Goal: Obtain resource: Obtain resource

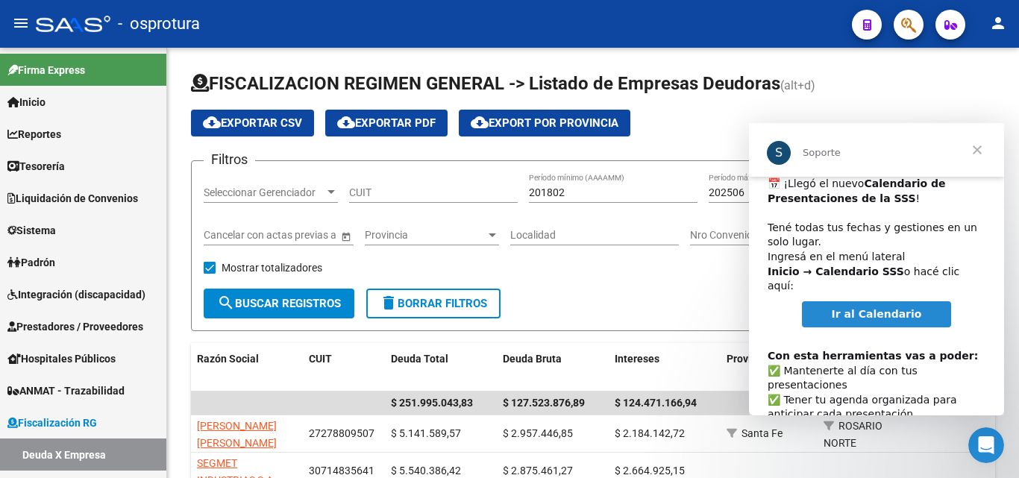
scroll to position [77, 0]
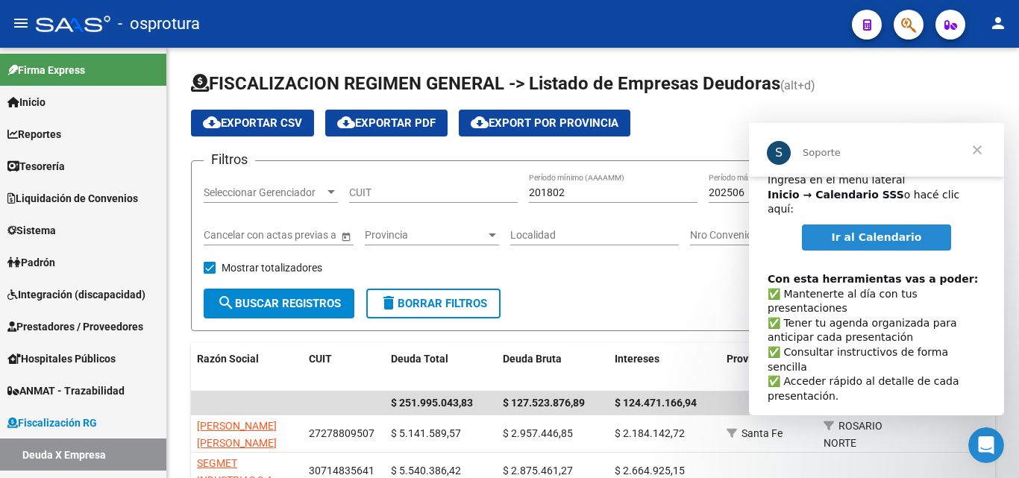
click at [972, 149] on span "Cerrar" at bounding box center [977, 150] width 54 height 54
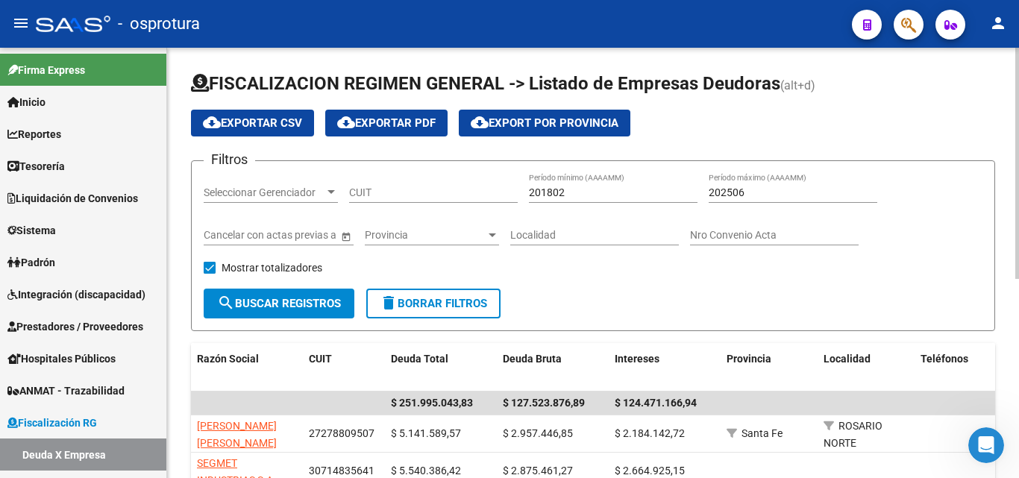
click at [774, 184] on div "202506 Período máximo (AAAAMM)" at bounding box center [793, 188] width 169 height 30
click at [774, 189] on input "202506" at bounding box center [793, 193] width 169 height 13
click at [583, 192] on input "201802" at bounding box center [613, 193] width 169 height 13
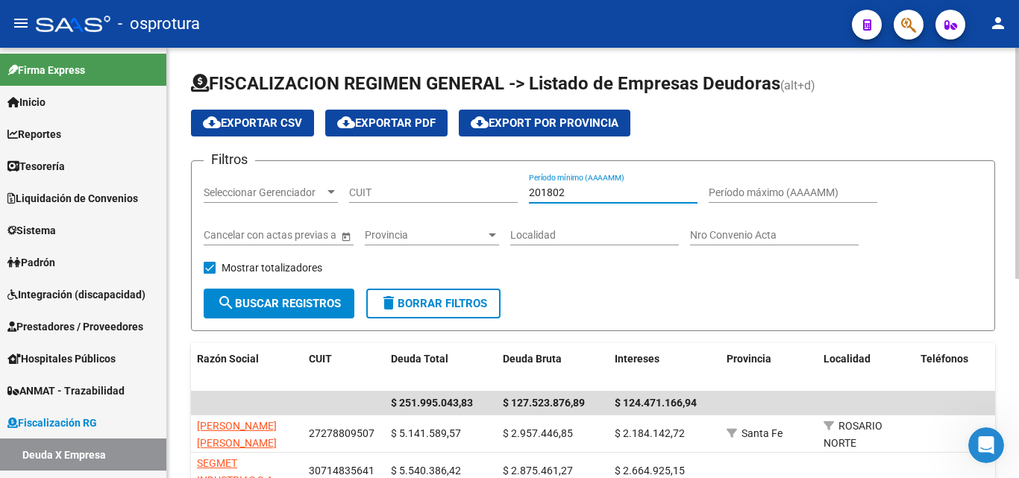
click at [583, 192] on input "201802" at bounding box center [613, 193] width 169 height 13
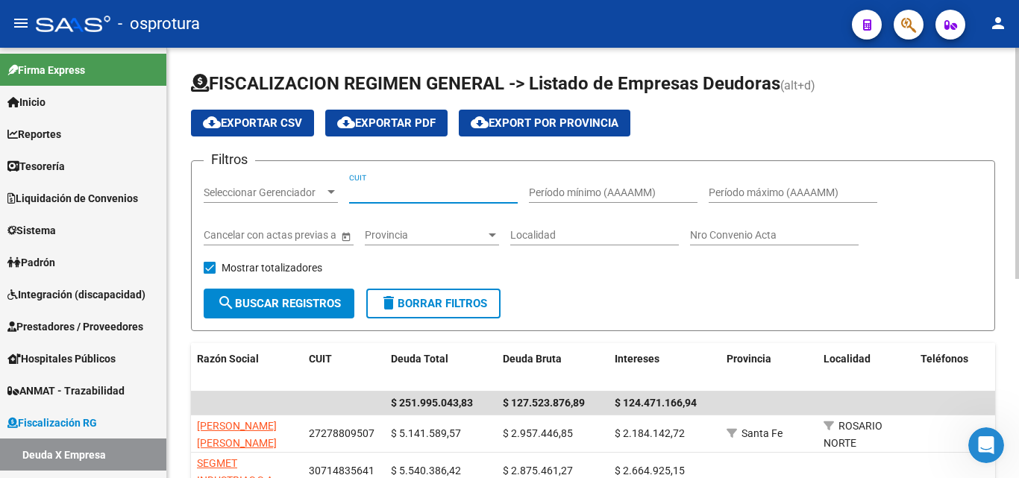
click at [457, 195] on input "CUIT" at bounding box center [433, 193] width 169 height 13
paste input "30-71459318-4"
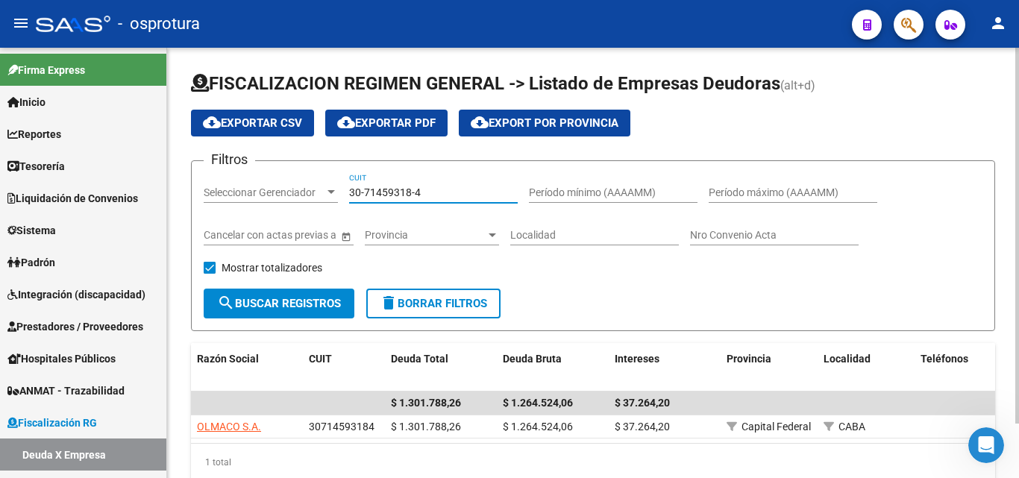
scroll to position [63, 0]
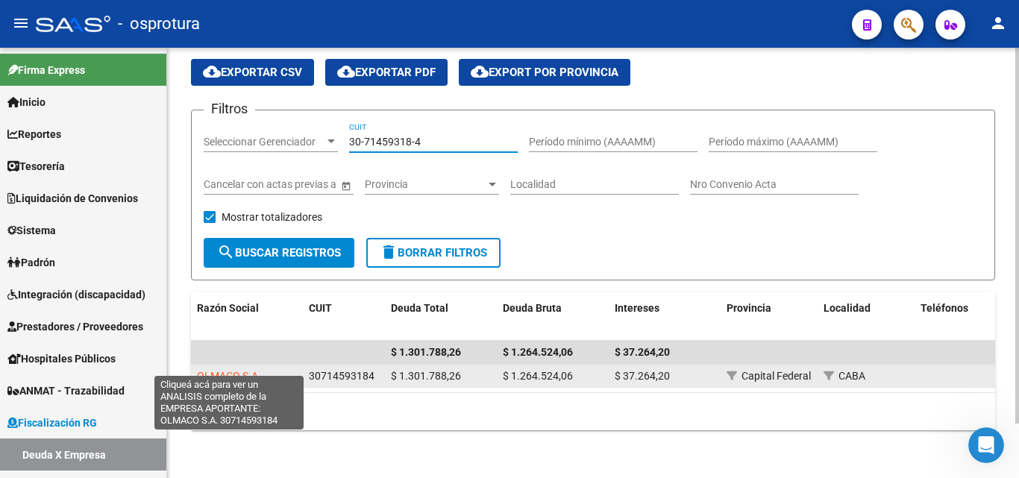
type input "30-71459318-4"
click at [249, 370] on span "OLMACO S.A." at bounding box center [229, 376] width 64 height 12
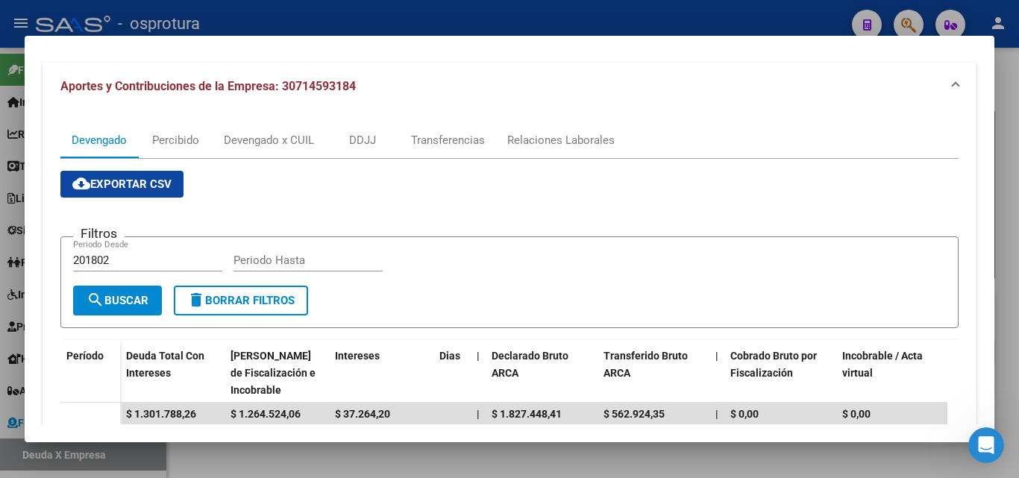
scroll to position [145, 0]
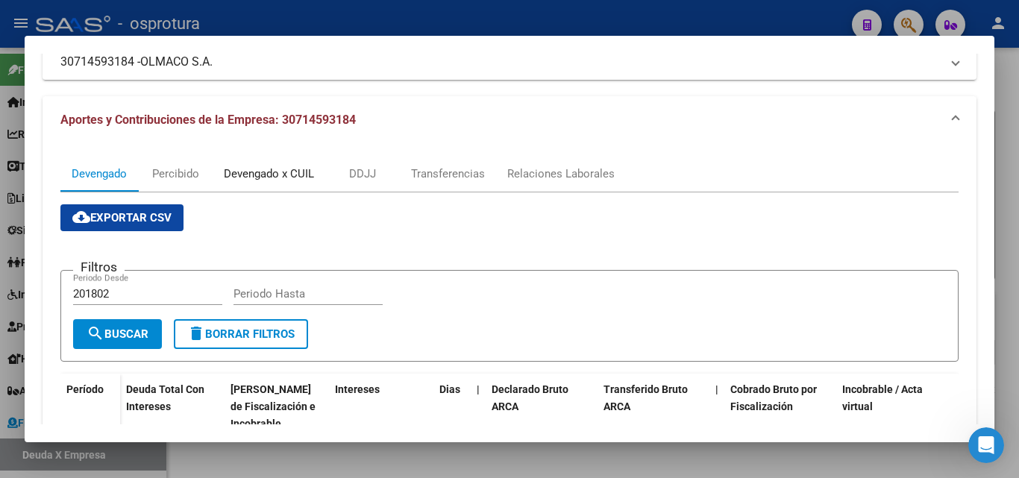
click at [272, 176] on div "Devengado x CUIL" at bounding box center [269, 174] width 90 height 16
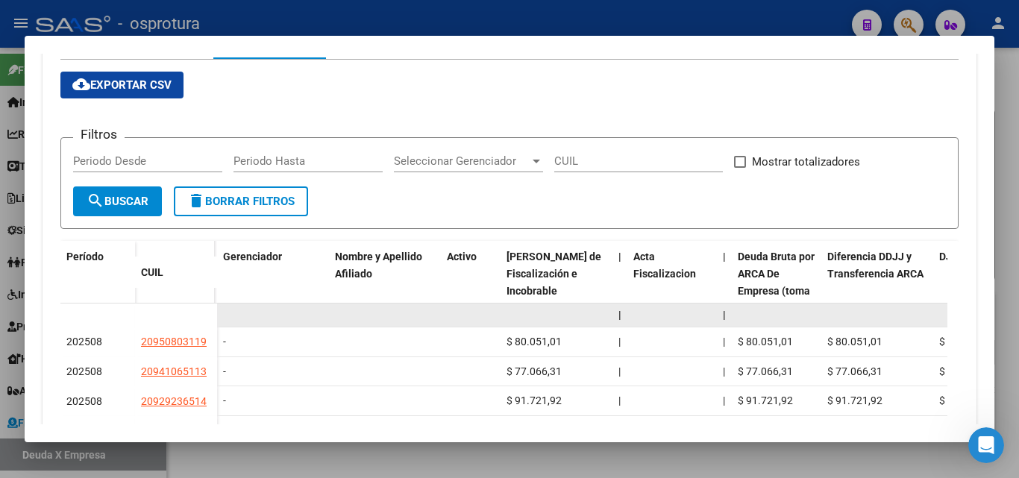
scroll to position [373, 0]
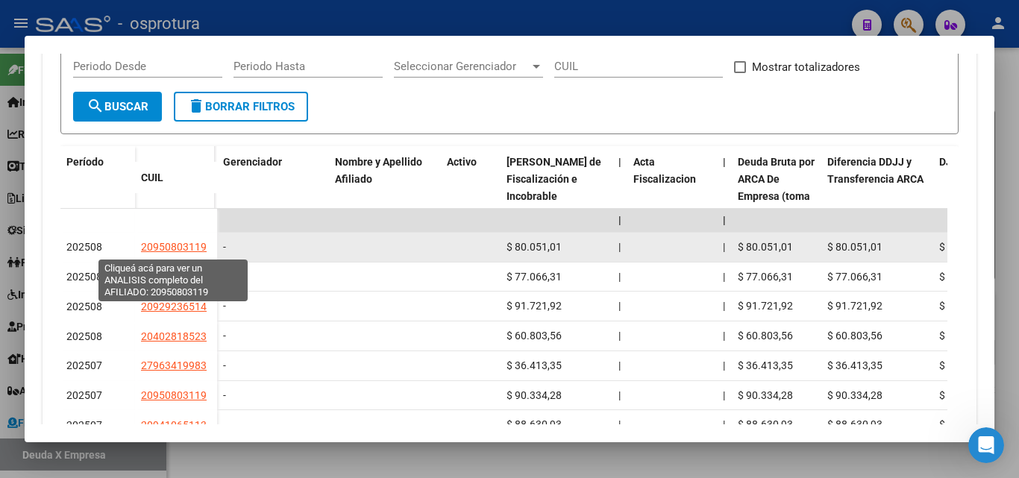
click at [184, 243] on span "20950803119" at bounding box center [174, 247] width 66 height 12
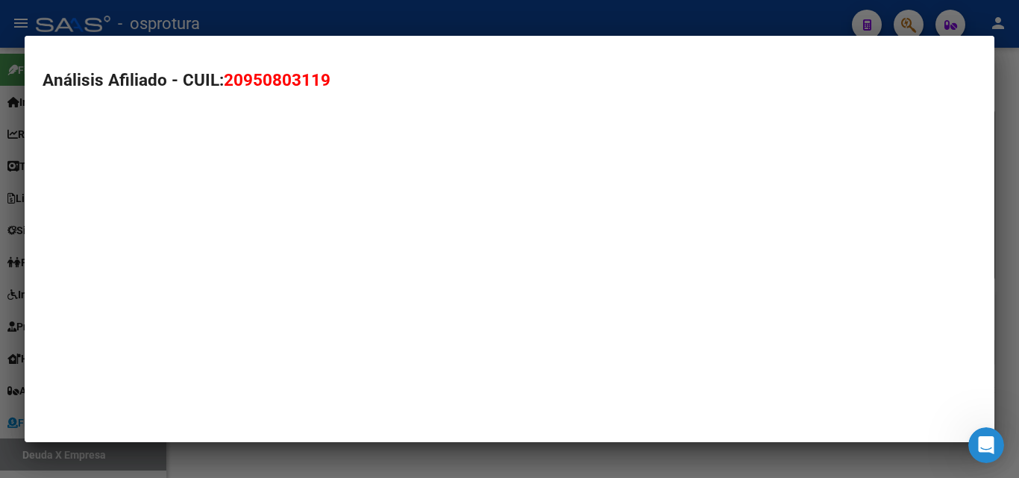
type textarea "20950803119"
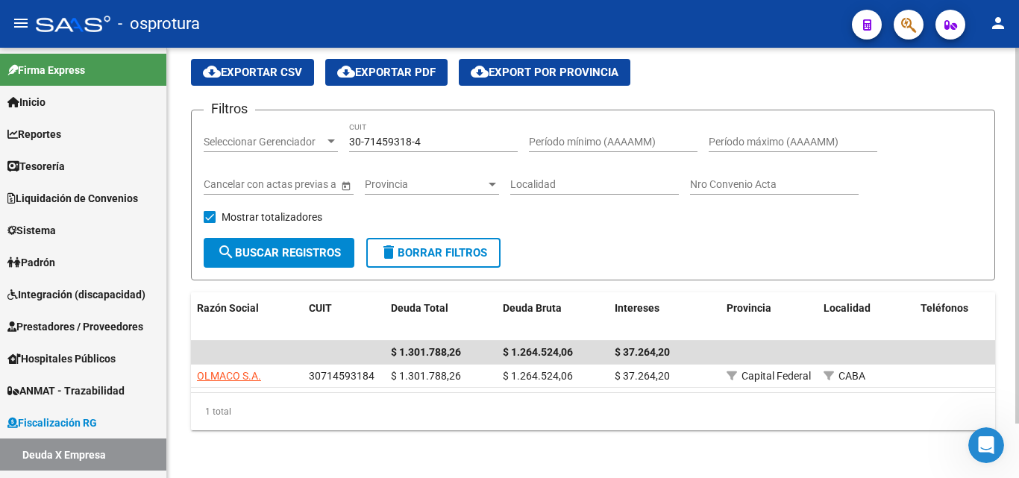
click at [448, 136] on input "30-71459318-4" at bounding box center [433, 142] width 169 height 13
paste input "55295701-2"
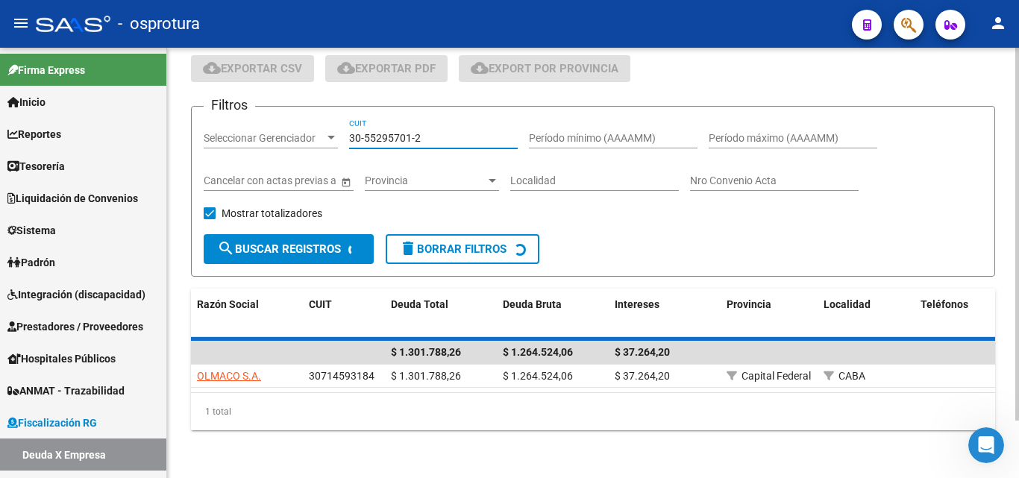
click at [448, 132] on input "30-55295701-2" at bounding box center [433, 138] width 169 height 13
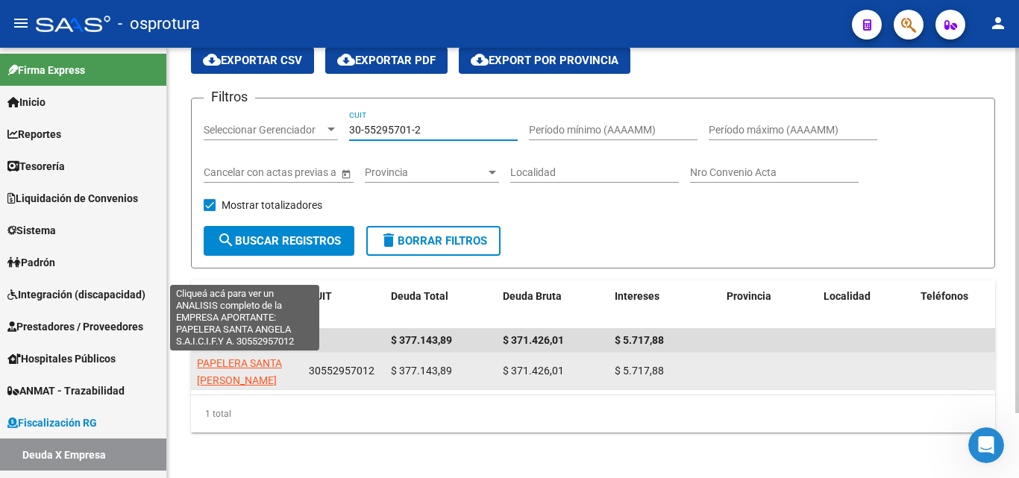
type input "30-55295701-2"
click at [271, 382] on span "PAPELERA SANTA [PERSON_NAME]" at bounding box center [239, 371] width 85 height 29
type textarea "30552957012"
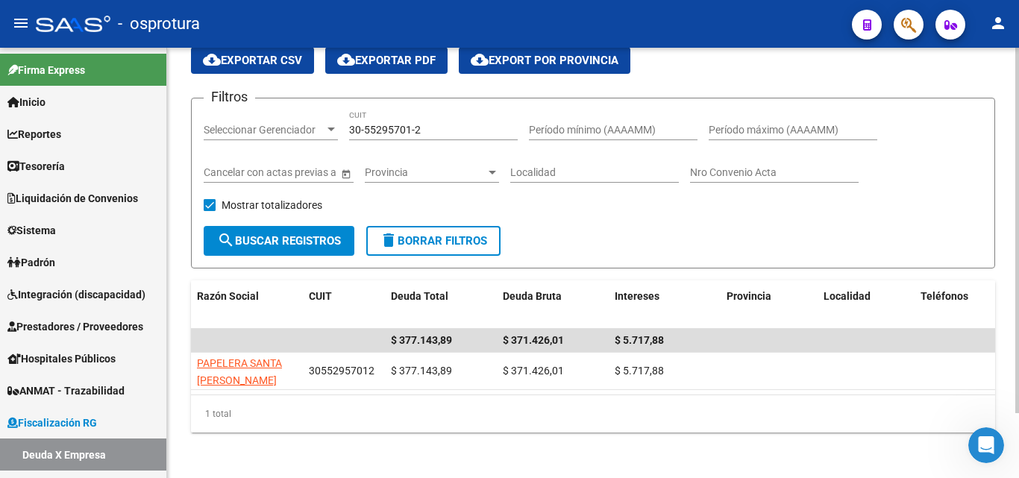
click at [439, 131] on input "30-55295701-2" at bounding box center [433, 130] width 169 height 13
paste input "71063652-0"
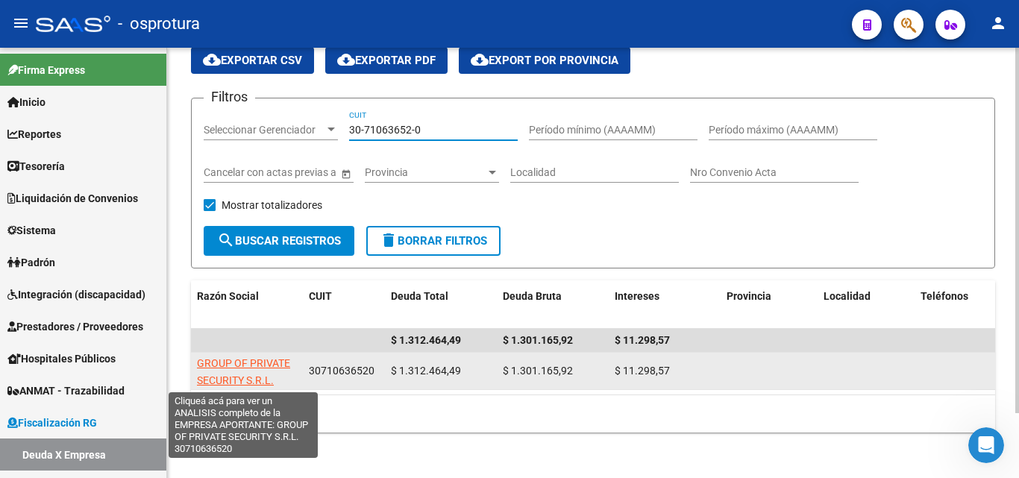
type input "30-71063652-0"
click at [254, 365] on span "GROUP OF PRIVATE SECURITY S.R.L." at bounding box center [243, 371] width 93 height 29
type textarea "30710636520"
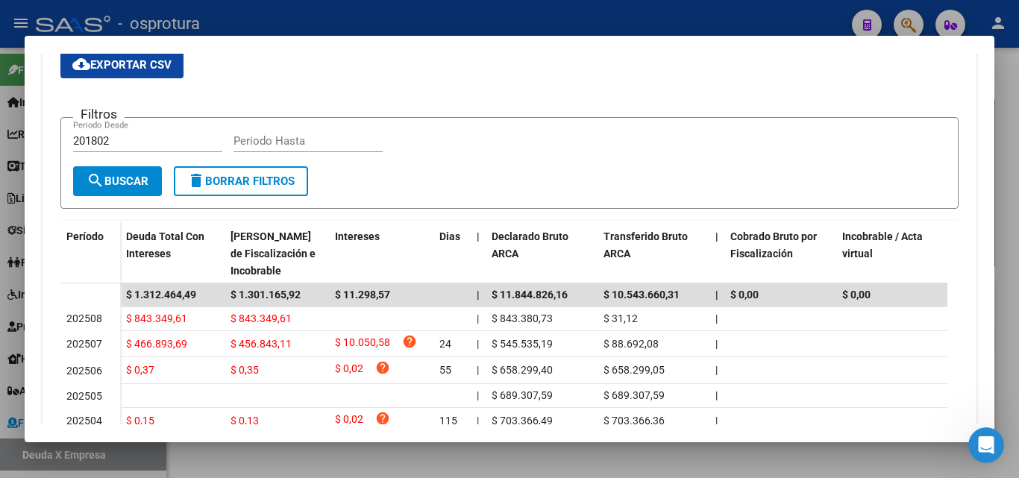
scroll to position [448, 0]
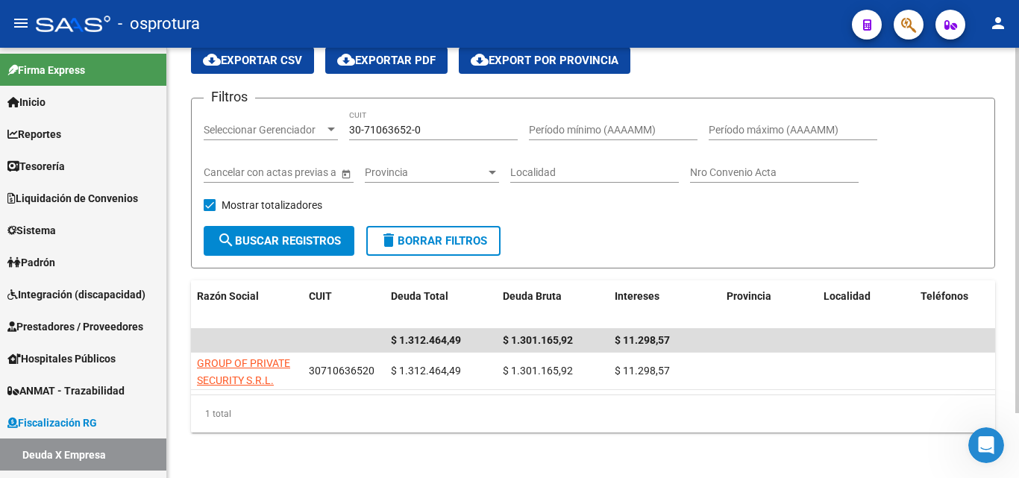
click at [451, 119] on div "30-71063652-0 CUIT" at bounding box center [433, 125] width 169 height 30
click at [447, 125] on input "30-71063652-0" at bounding box center [433, 130] width 169 height 13
paste input "0871374-7"
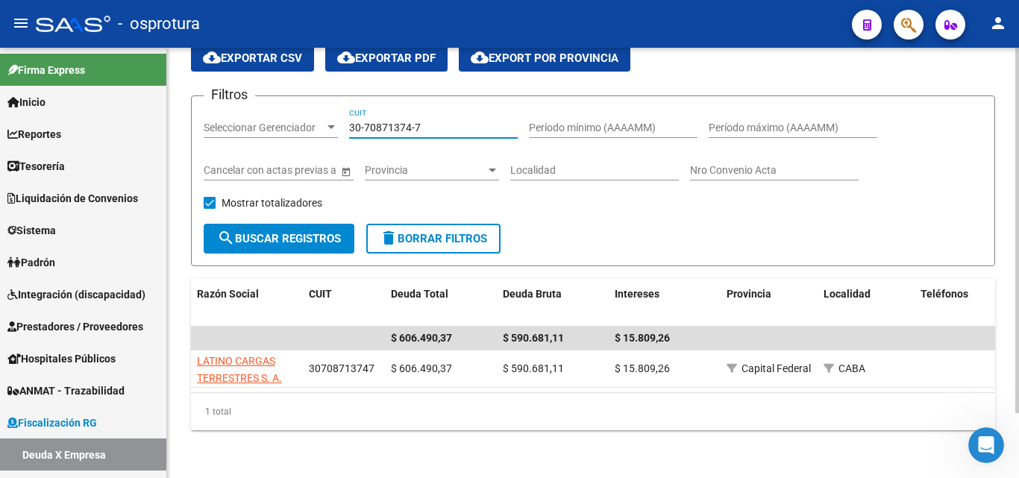
scroll to position [77, 0]
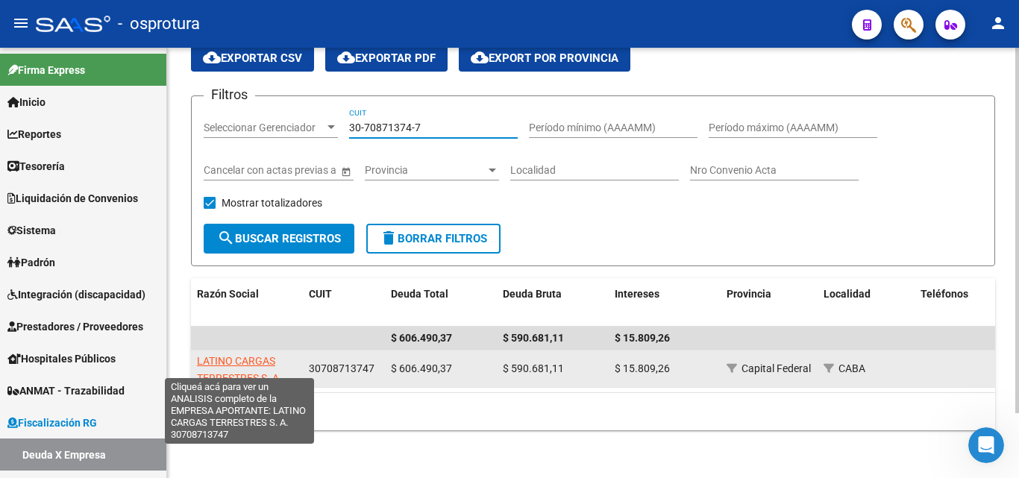
type input "30-70871374-7"
click at [264, 355] on span "LATINO CARGAS TERRESTRES S. A." at bounding box center [239, 369] width 85 height 29
type textarea "30708713747"
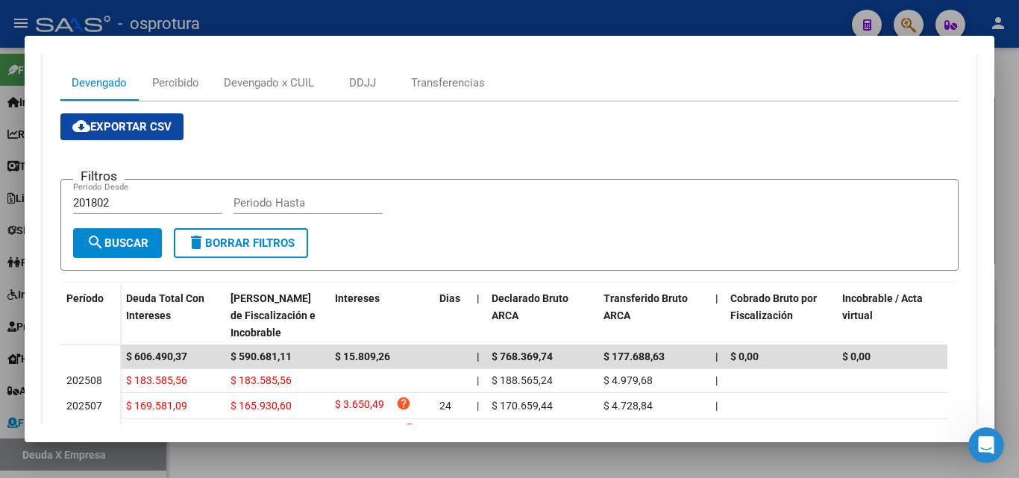
scroll to position [377, 0]
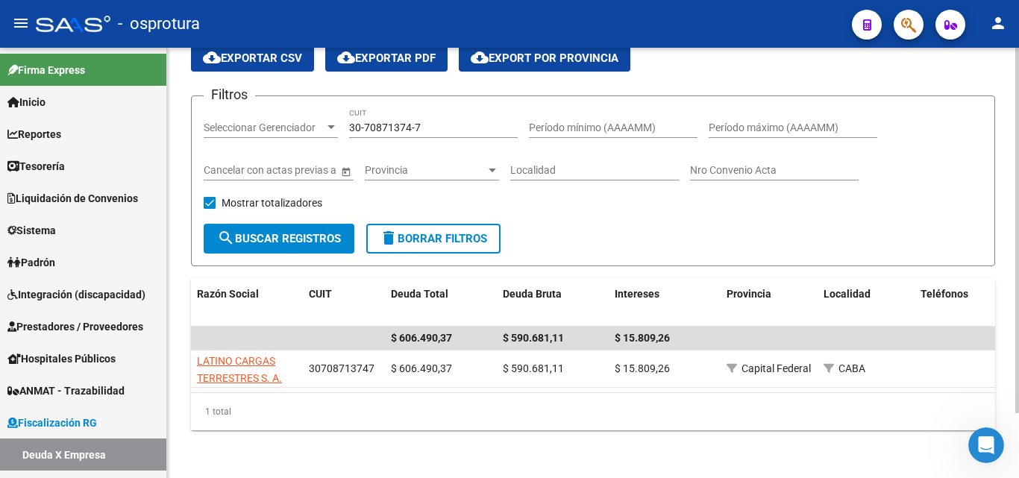
click at [461, 122] on input "30-70871374-7" at bounding box center [433, 128] width 169 height 13
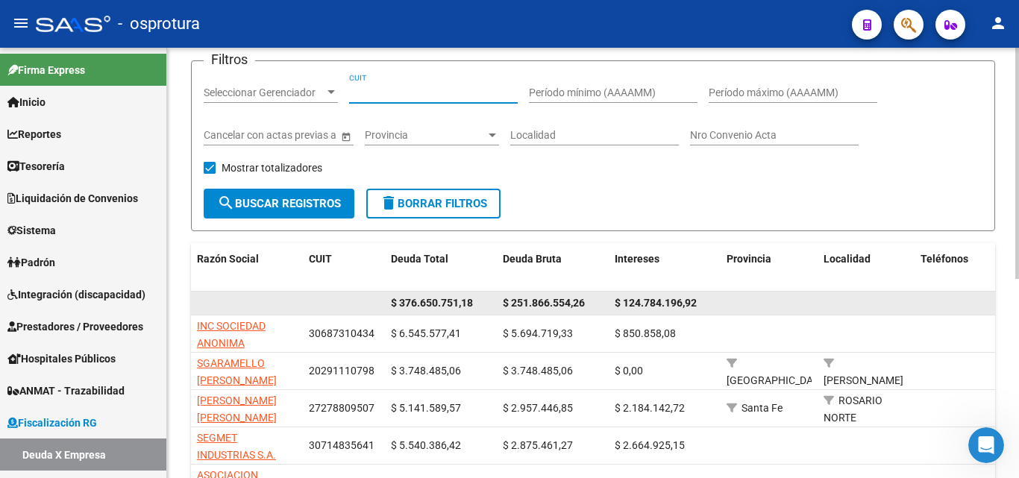
scroll to position [75, 0]
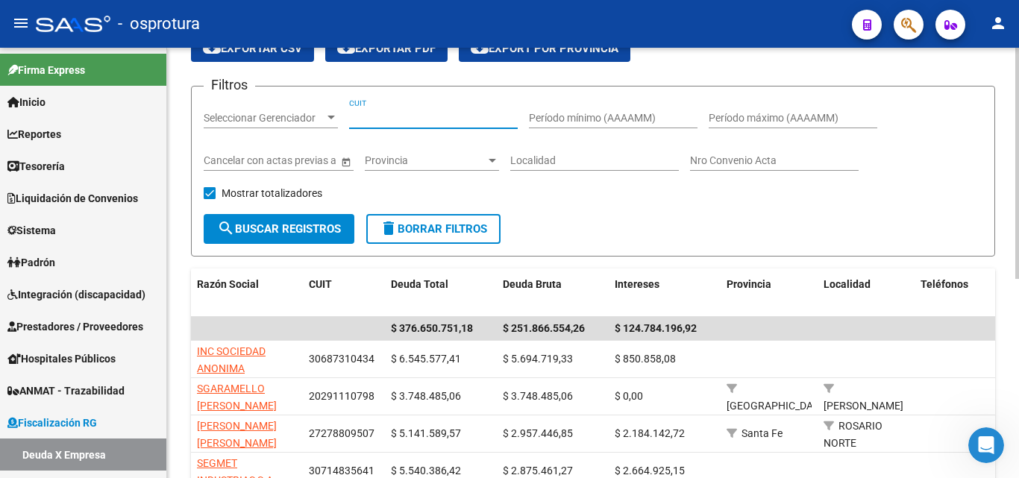
click at [747, 117] on input "Período máximo (AAAAMM)" at bounding box center [793, 118] width 169 height 13
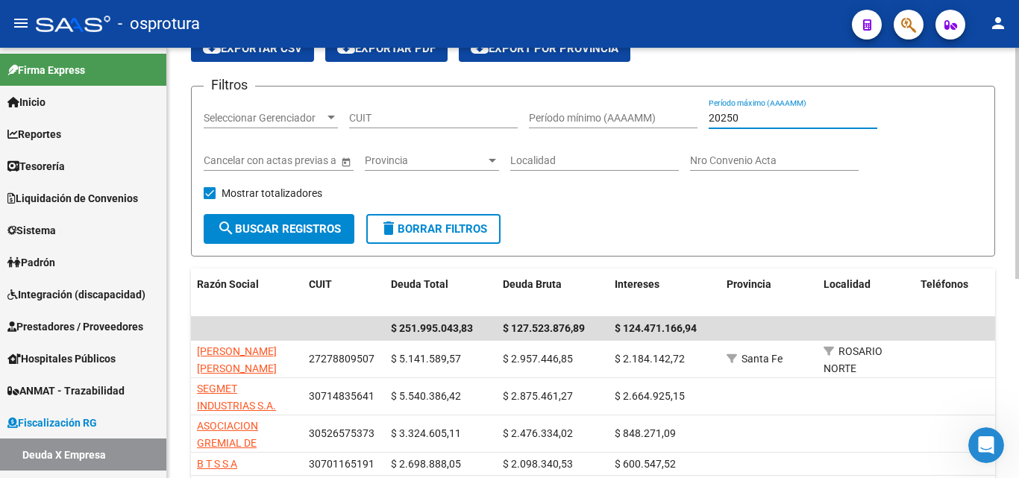
type input "202507"
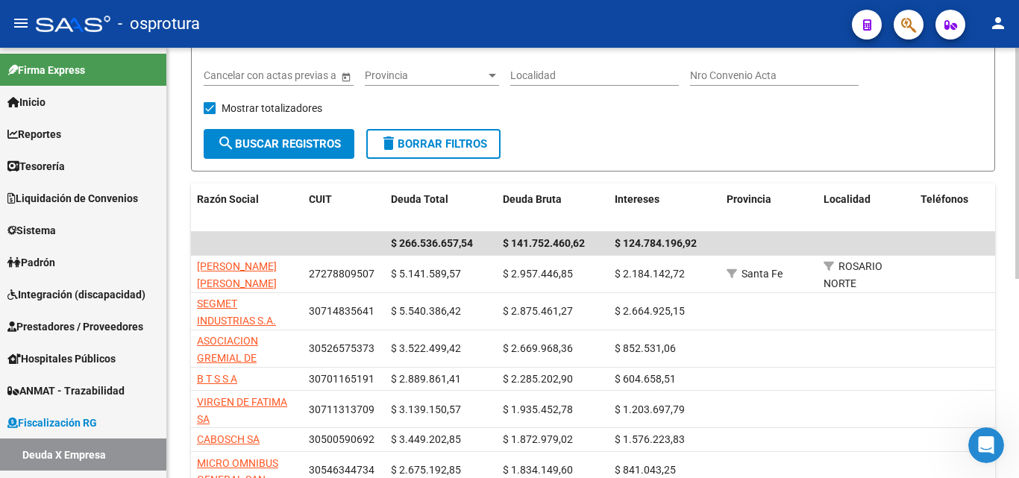
scroll to position [73, 0]
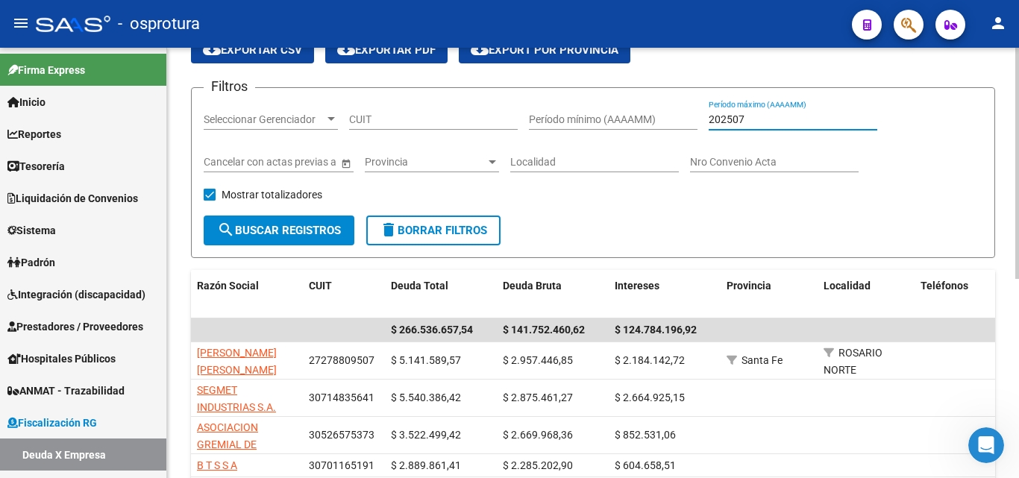
drag, startPoint x: 751, startPoint y: 119, endPoint x: 668, endPoint y: 120, distance: 82.8
click at [668, 120] on div "Filtros Seleccionar Gerenciador Seleccionar Gerenciador CUIT Período mínimo (AA…" at bounding box center [593, 158] width 779 height 116
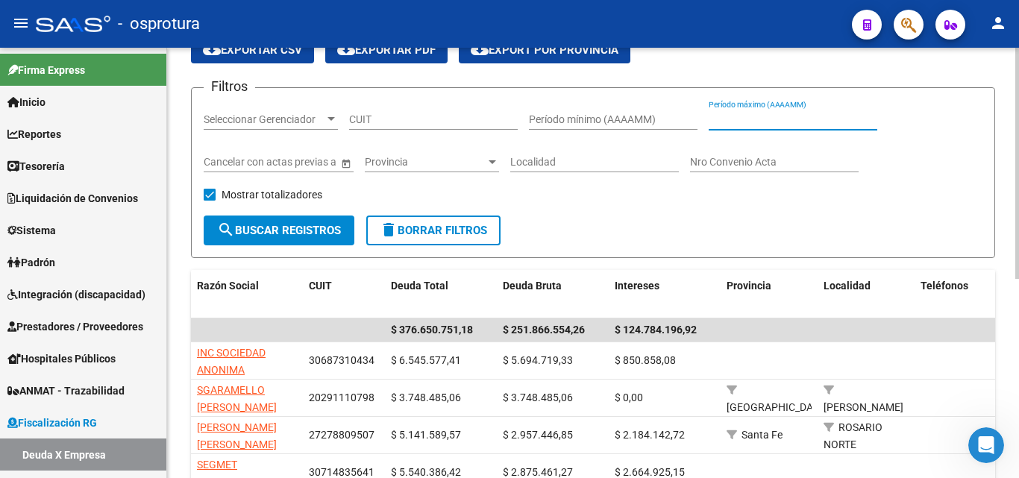
click at [416, 123] on input "CUIT" at bounding box center [433, 119] width 169 height 13
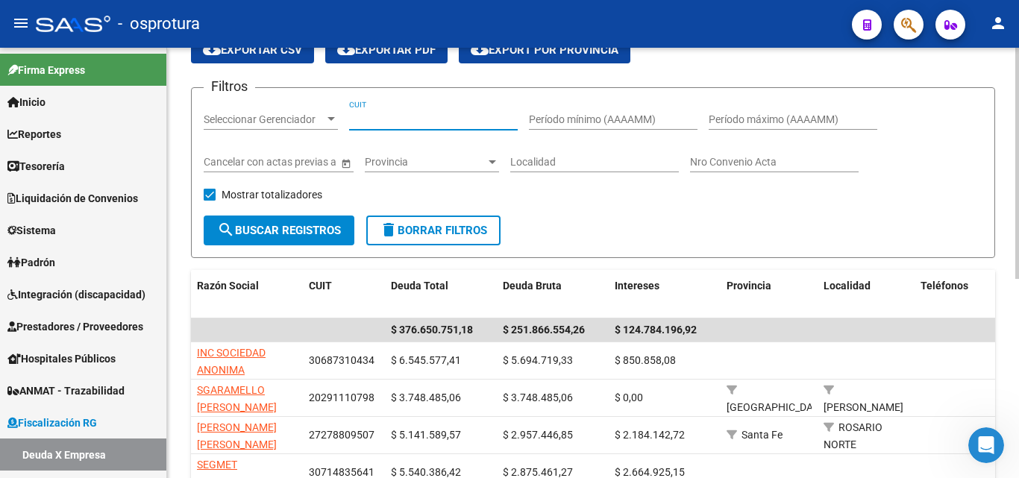
paste input "30-71651200-9"
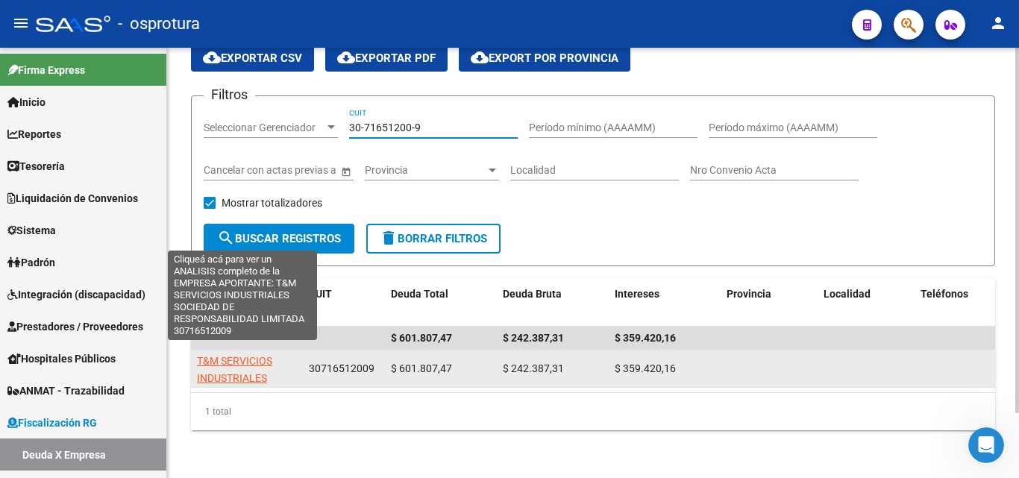
type input "30-71651200-9"
click at [228, 355] on span "T&M SERVICIOS INDUSTRIALES SOCIEDAD DE RESPONSABILIDAD LIMITADA" at bounding box center [243, 395] width 92 height 80
type textarea "30716512009"
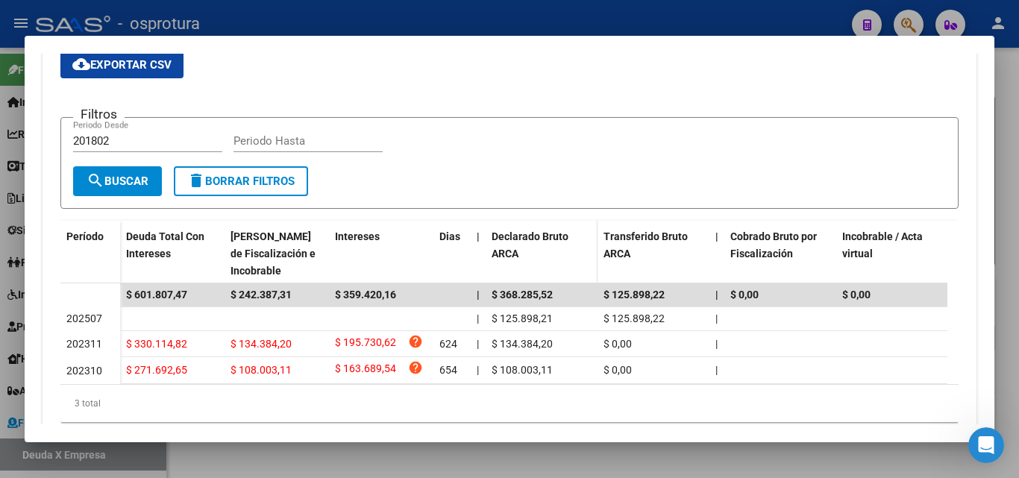
scroll to position [349, 0]
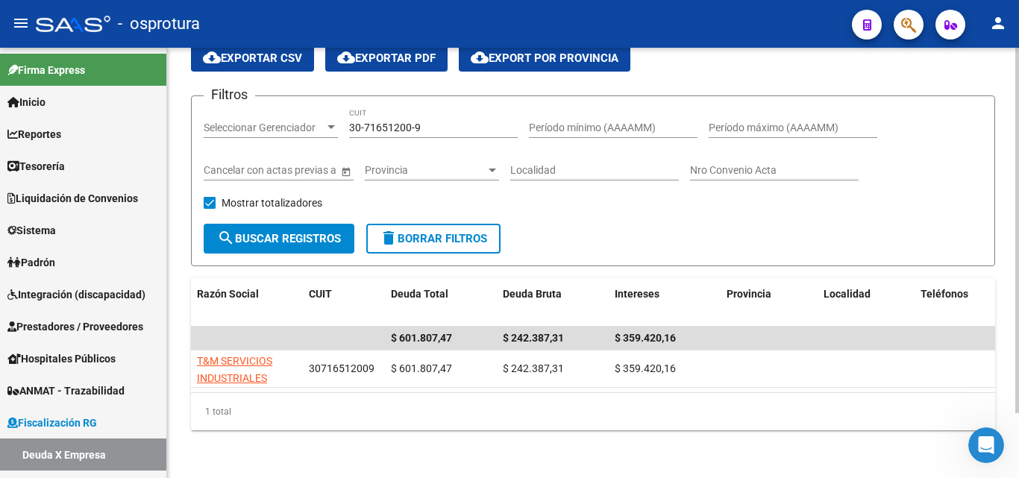
click at [446, 122] on input "30-71651200-9" at bounding box center [433, 128] width 169 height 13
paste input "54973864-4"
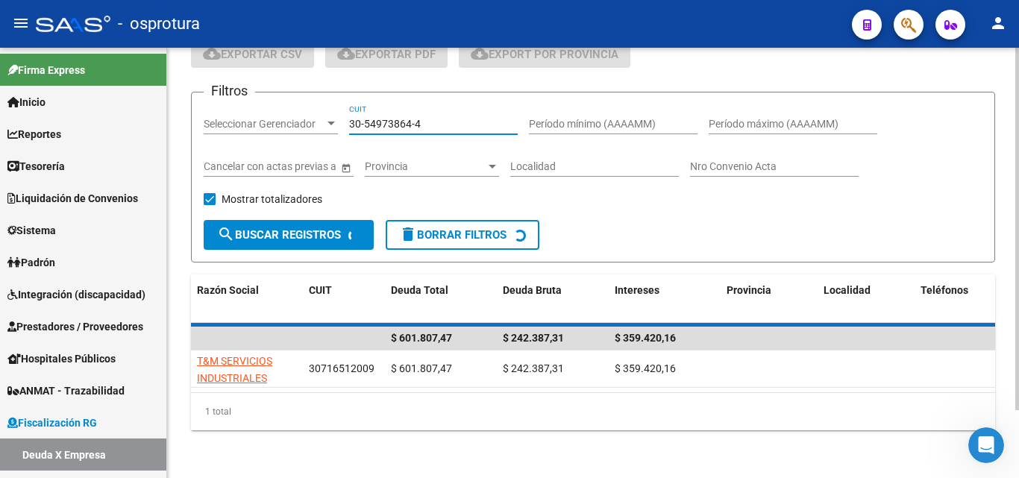
scroll to position [63, 0]
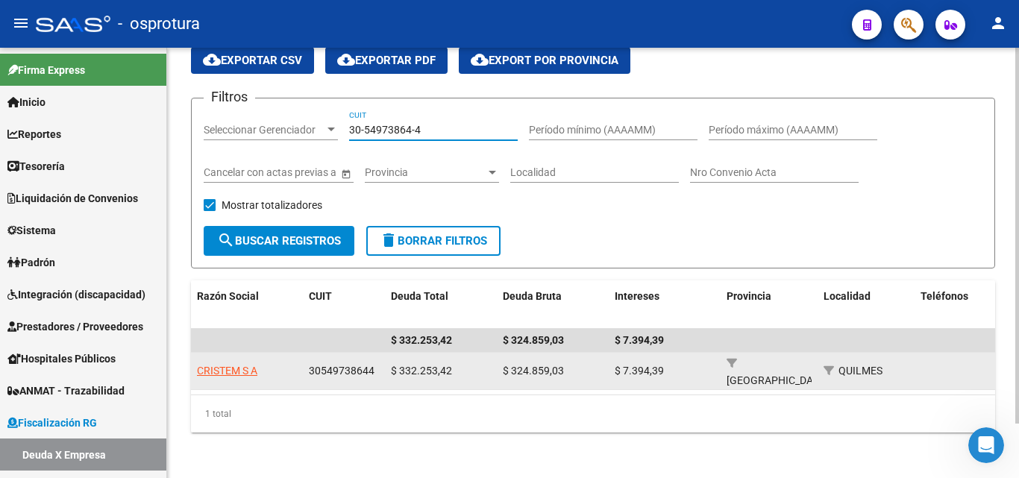
type input "30-54973864-4"
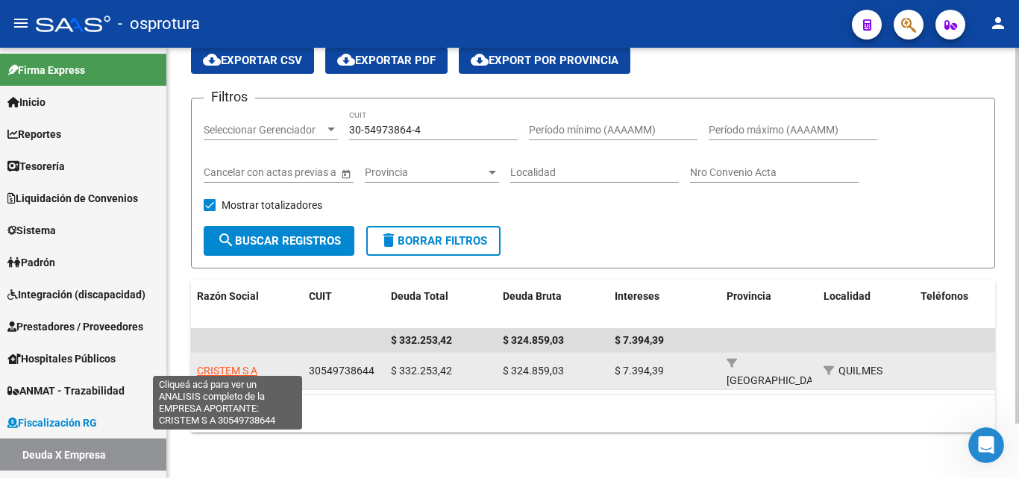
click at [234, 365] on span "CRISTEM S A" at bounding box center [227, 371] width 60 height 12
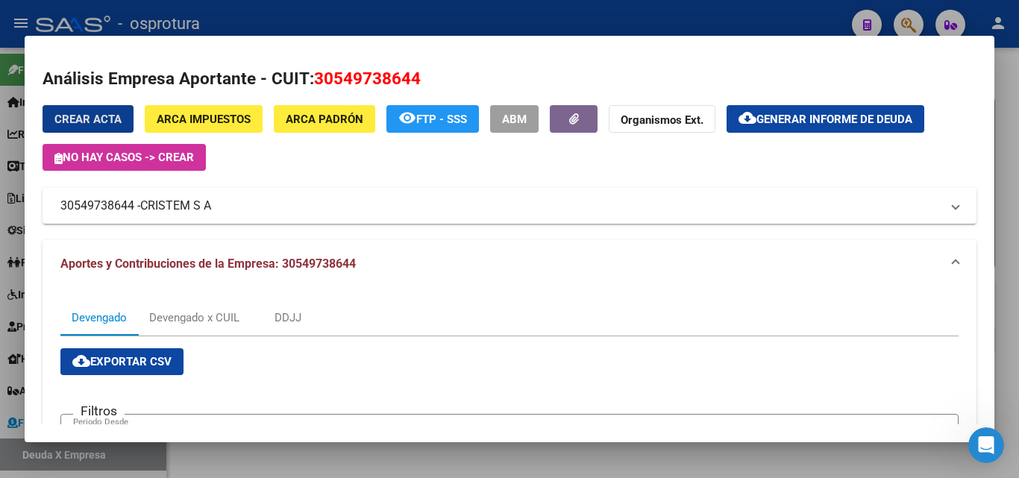
scroll to position [0, 0]
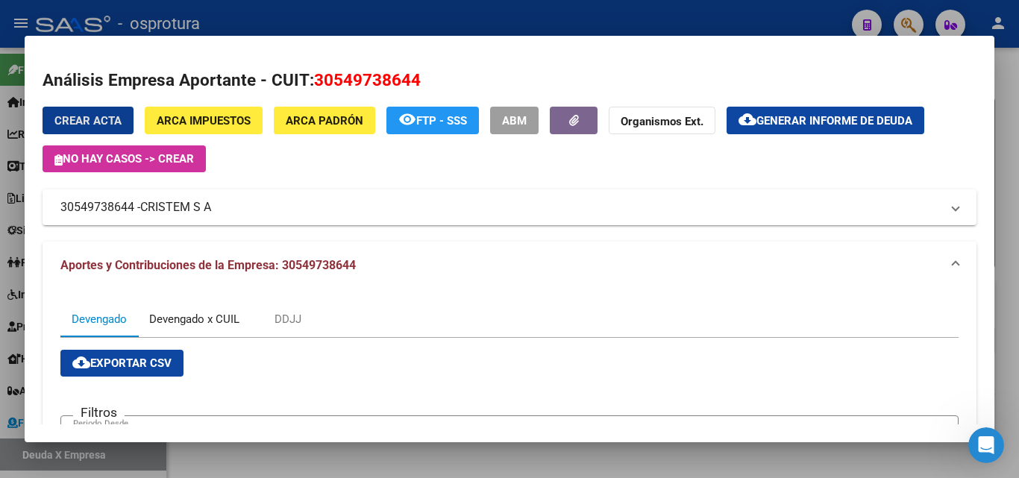
click at [194, 316] on div "Devengado x CUIL" at bounding box center [194, 319] width 90 height 16
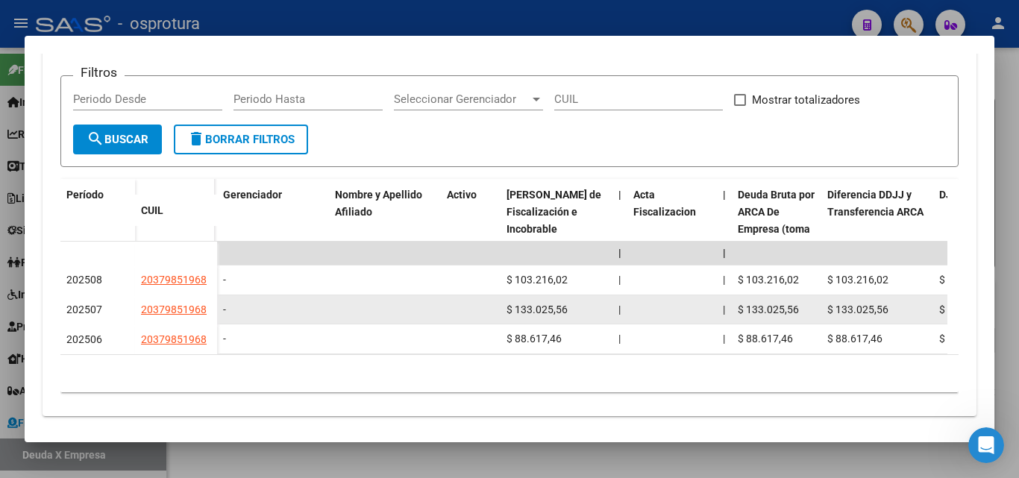
scroll to position [362, 0]
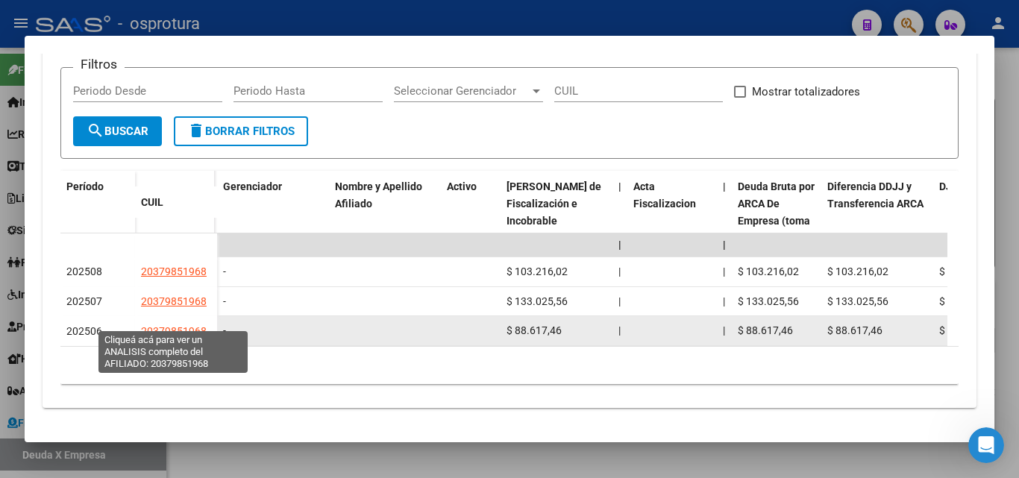
click at [182, 325] on span "20379851968" at bounding box center [174, 331] width 66 height 12
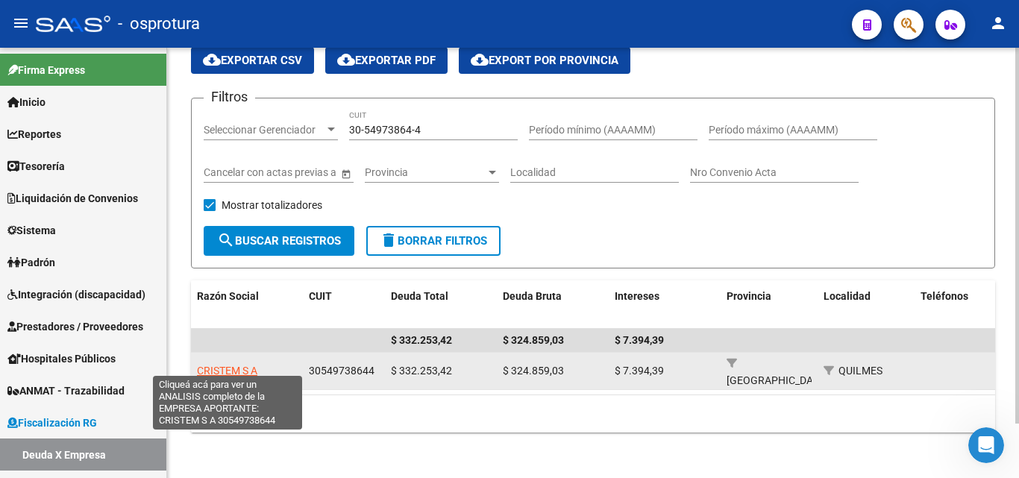
click at [213, 366] on span "CRISTEM S A" at bounding box center [227, 371] width 60 height 12
type textarea "30549738644"
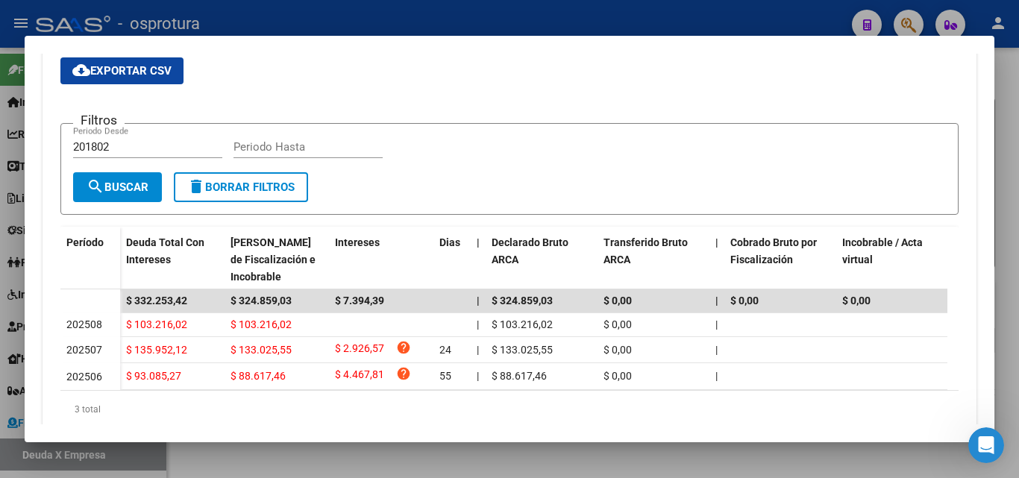
scroll to position [349, 0]
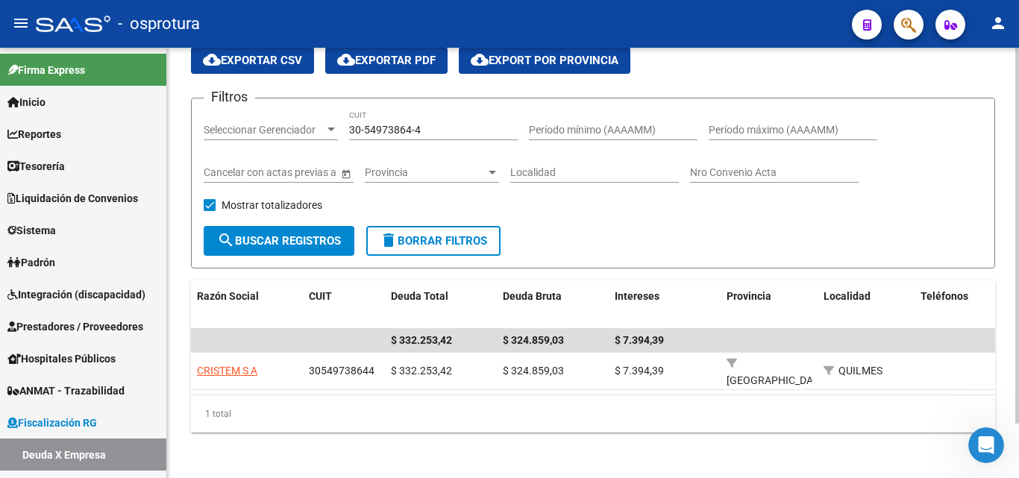
click at [434, 130] on input "30-54973864-4" at bounding box center [433, 130] width 169 height 13
paste input "9283380"
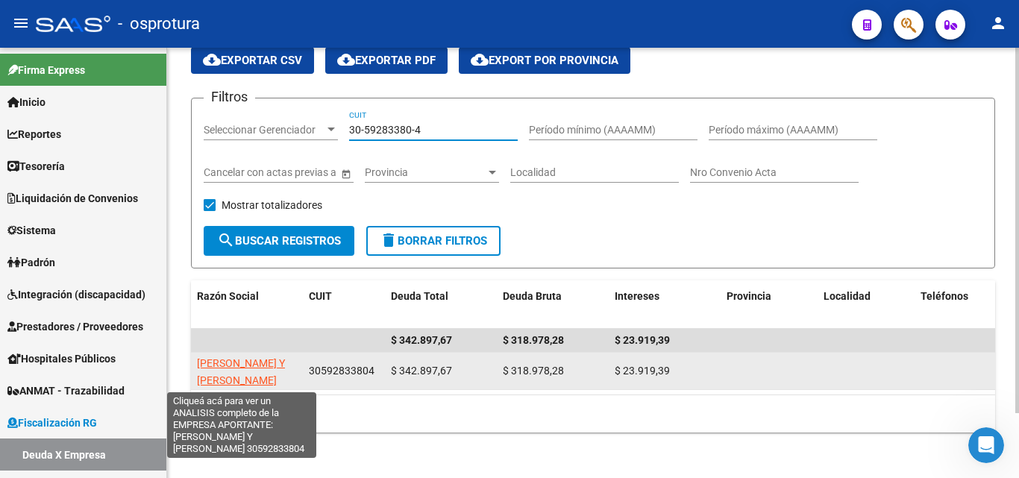
type input "30-59283380-4"
click at [255, 366] on span "[PERSON_NAME] Y [PERSON_NAME]" at bounding box center [241, 371] width 88 height 29
type textarea "30592833804"
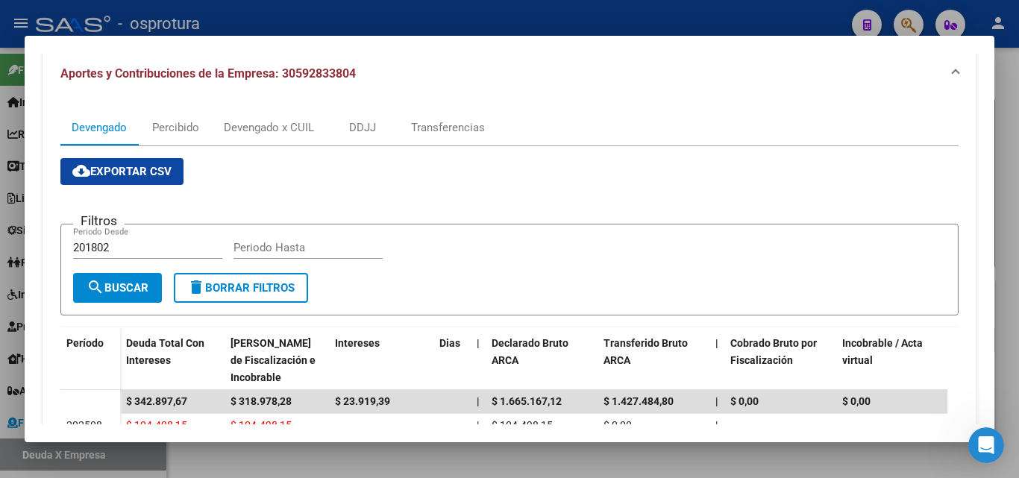
scroll to position [224, 0]
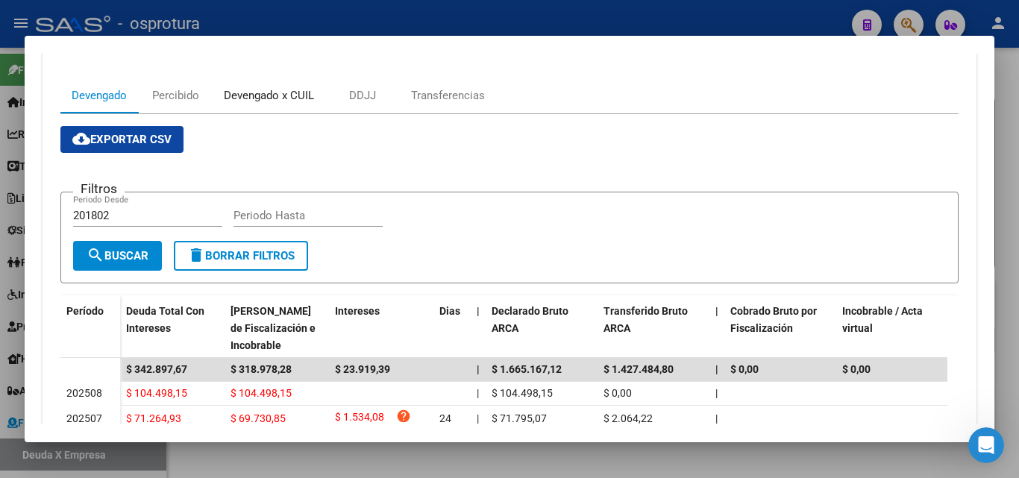
click at [273, 102] on div "Devengado x CUIL" at bounding box center [269, 95] width 90 height 16
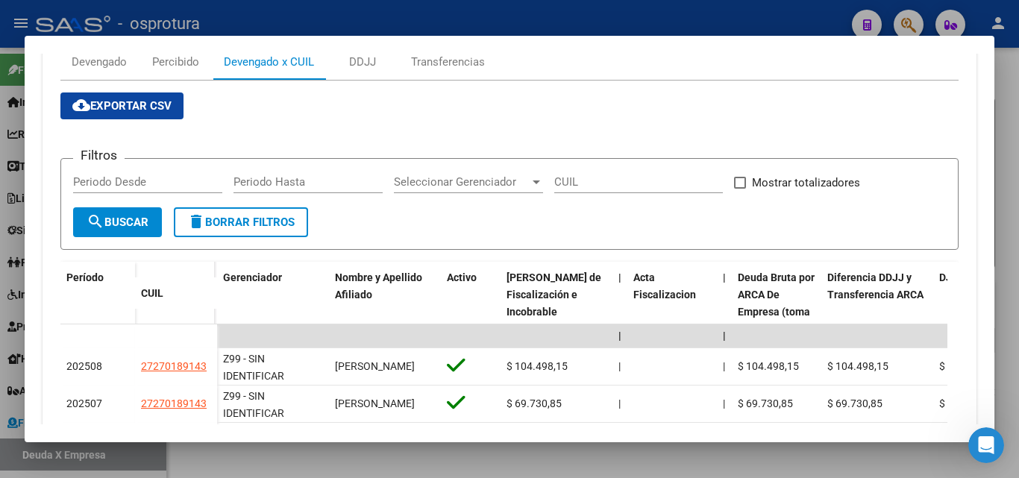
scroll to position [181, 0]
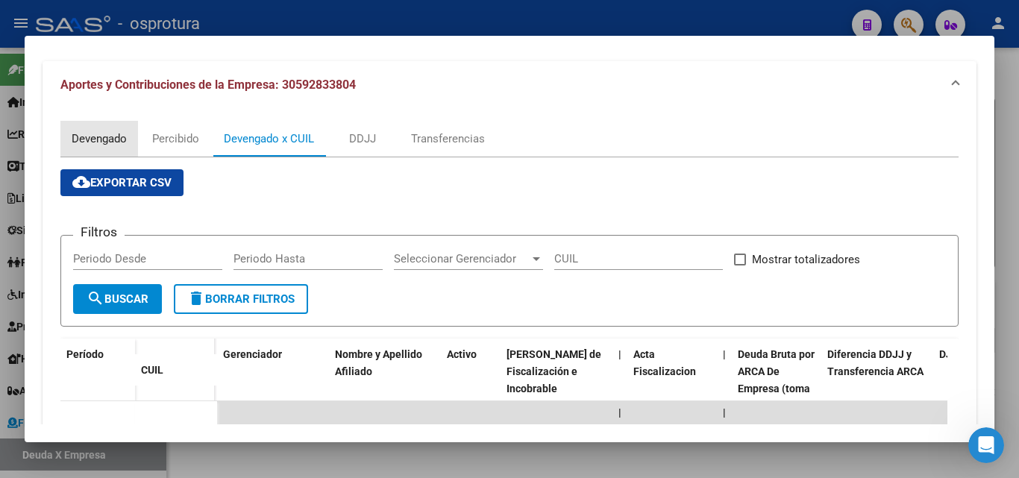
click at [121, 132] on div "Devengado" at bounding box center [99, 139] width 55 height 16
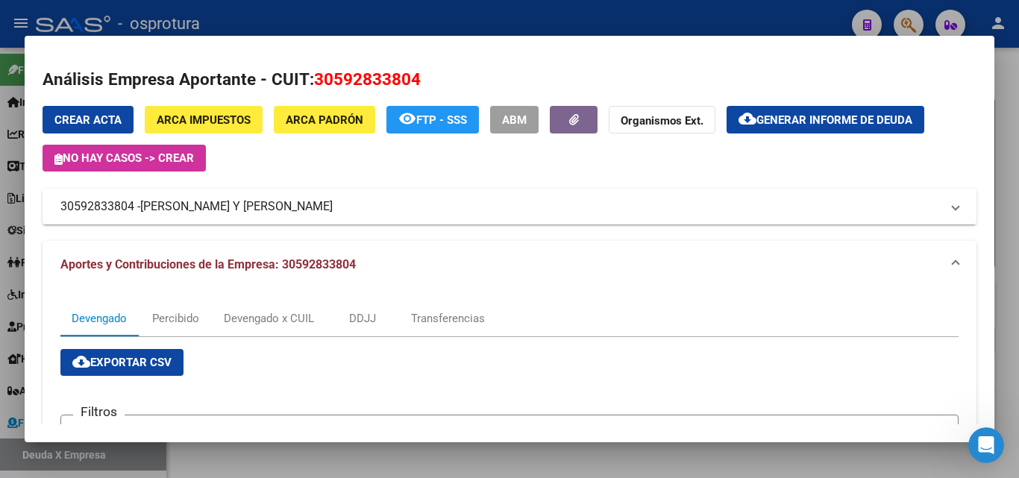
scroll to position [0, 0]
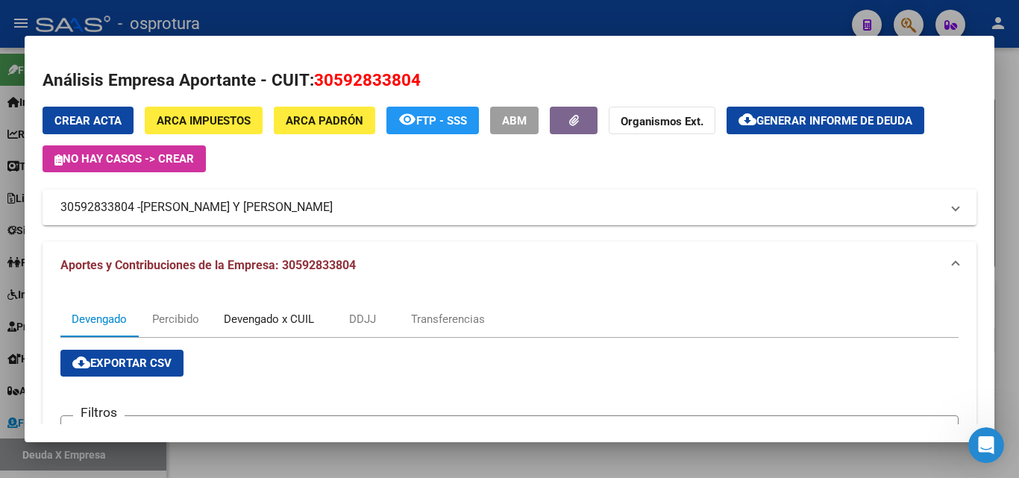
click at [263, 312] on div "Devengado x CUIL" at bounding box center [269, 319] width 90 height 16
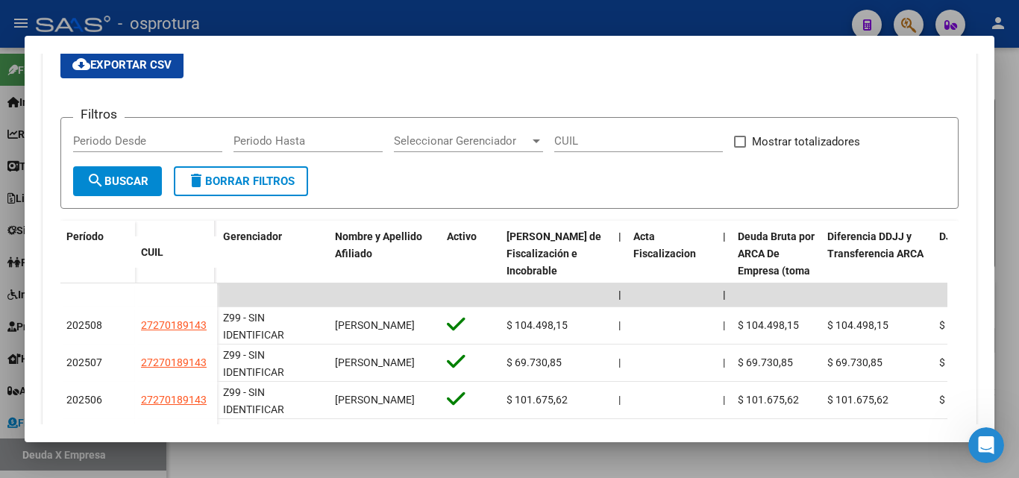
scroll to position [373, 0]
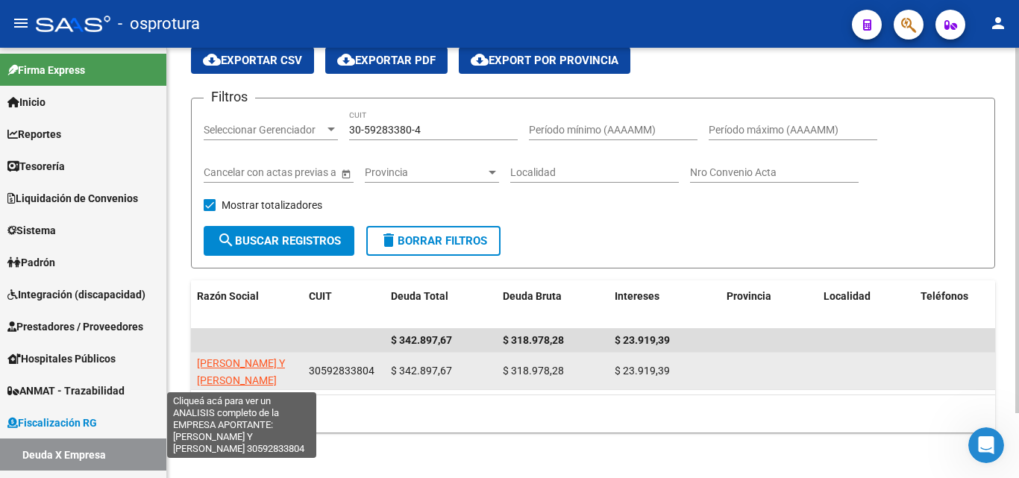
click at [238, 364] on span "[PERSON_NAME] Y [PERSON_NAME]" at bounding box center [241, 371] width 88 height 29
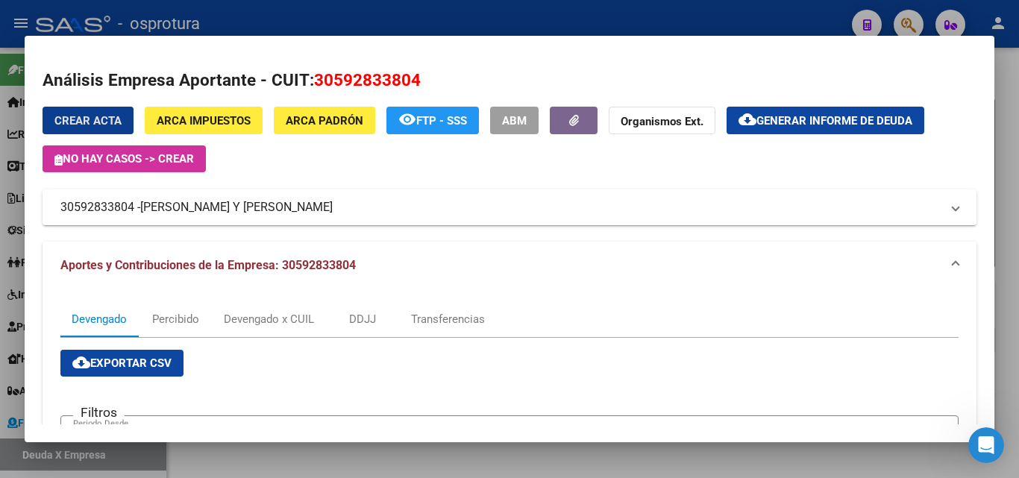
click at [854, 125] on span "Generar informe de deuda" at bounding box center [835, 120] width 156 height 13
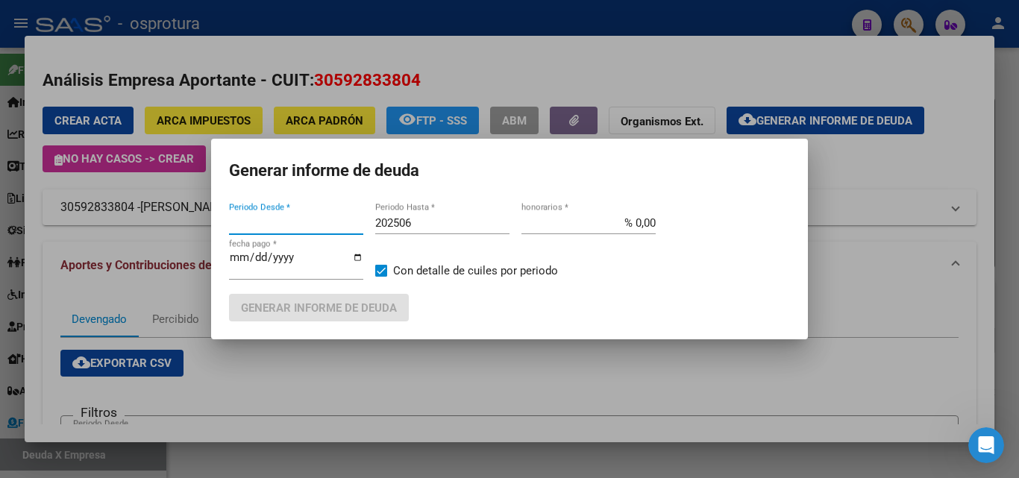
type input "201802"
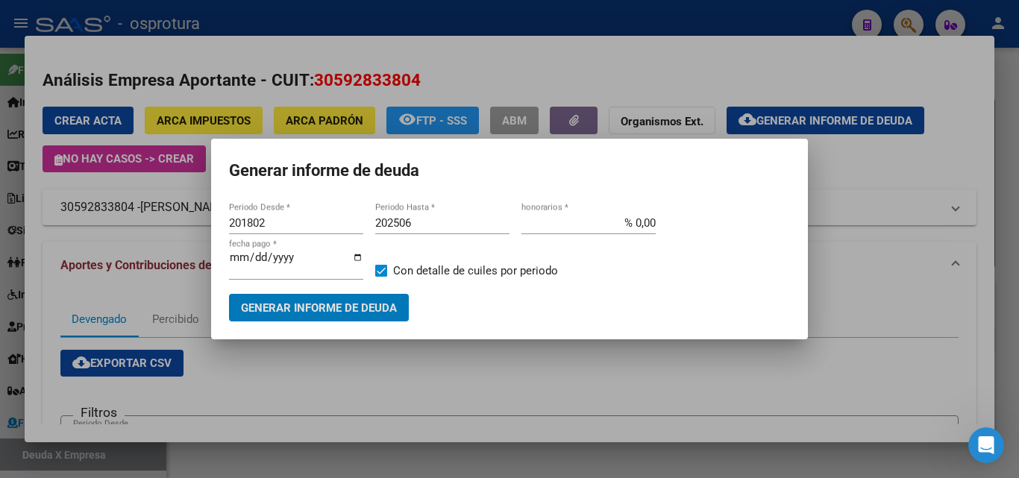
click at [437, 225] on input "202506" at bounding box center [442, 222] width 134 height 13
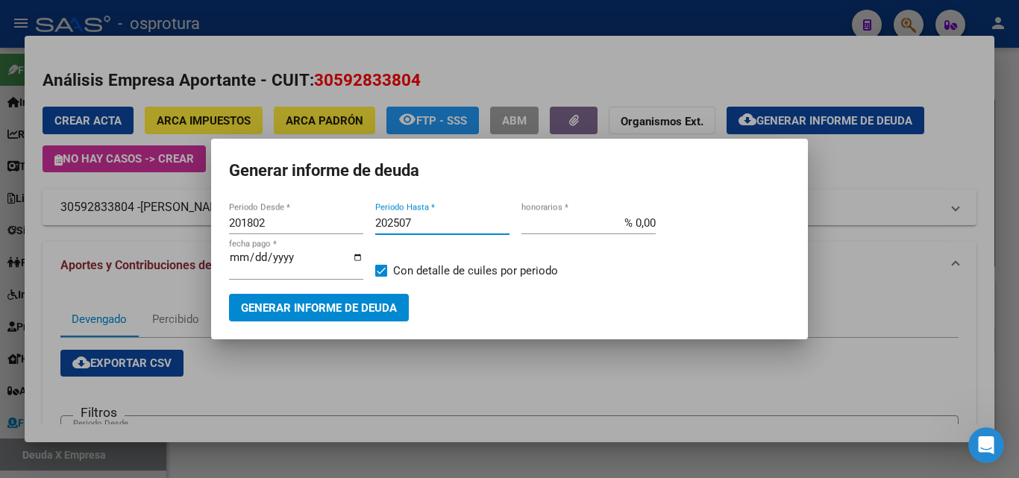
type input "202507"
click at [255, 220] on input "201802" at bounding box center [296, 222] width 134 height 13
type input "202501"
click at [325, 307] on span "Generar informe de deuda" at bounding box center [319, 307] width 156 height 13
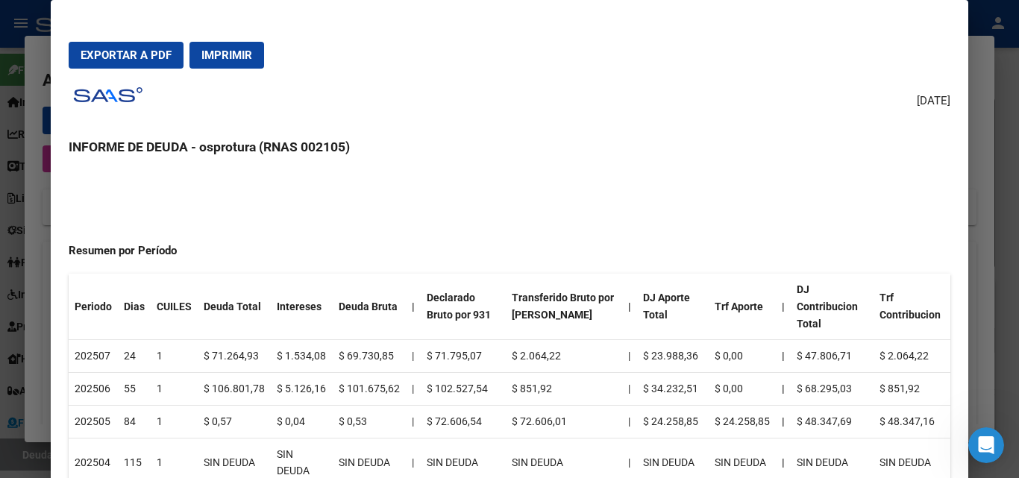
scroll to position [0, 0]
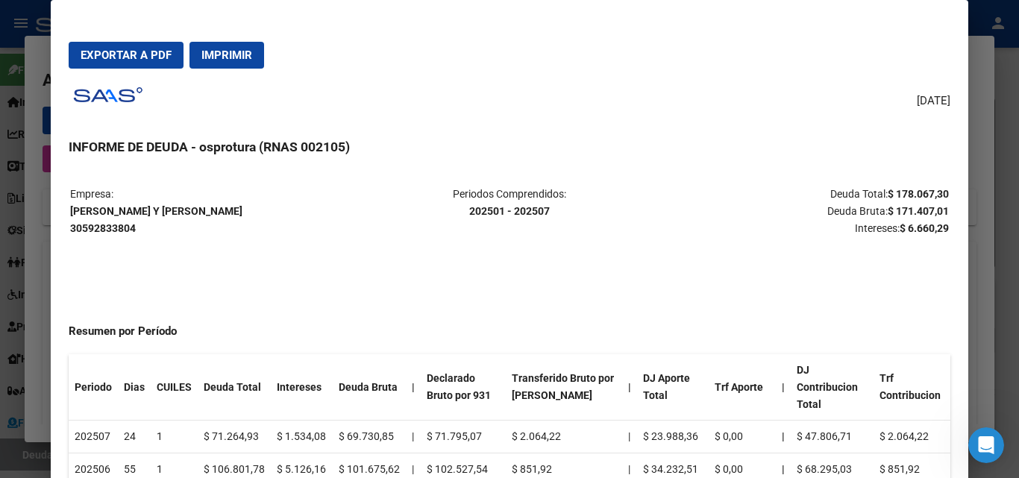
click at [125, 54] on span "Exportar a PDF" at bounding box center [126, 54] width 91 height 13
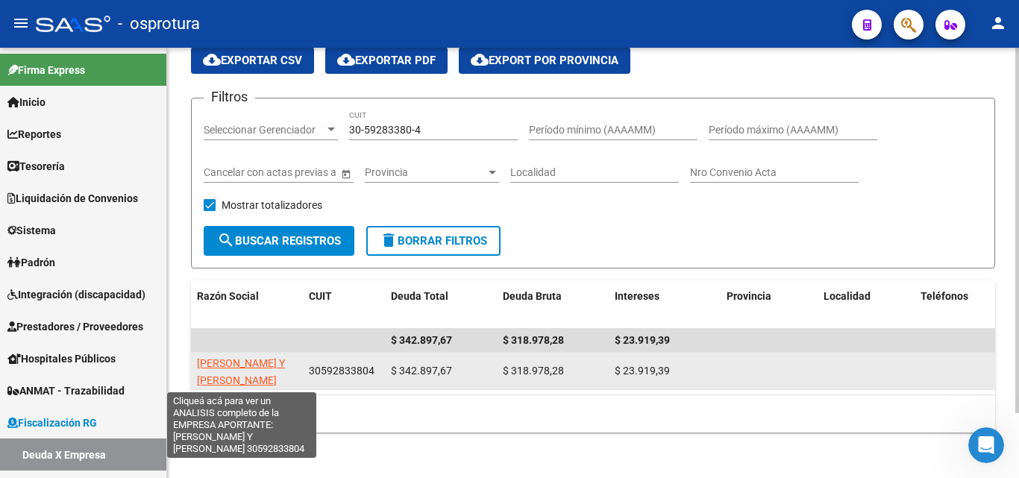
copy span "[PERSON_NAME] Y [PERSON_NAME]"
drag, startPoint x: 258, startPoint y: 383, endPoint x: 197, endPoint y: 361, distance: 65.1
click at [197, 361] on app-link-go-to "[PERSON_NAME] Y [PERSON_NAME]" at bounding box center [247, 372] width 100 height 34
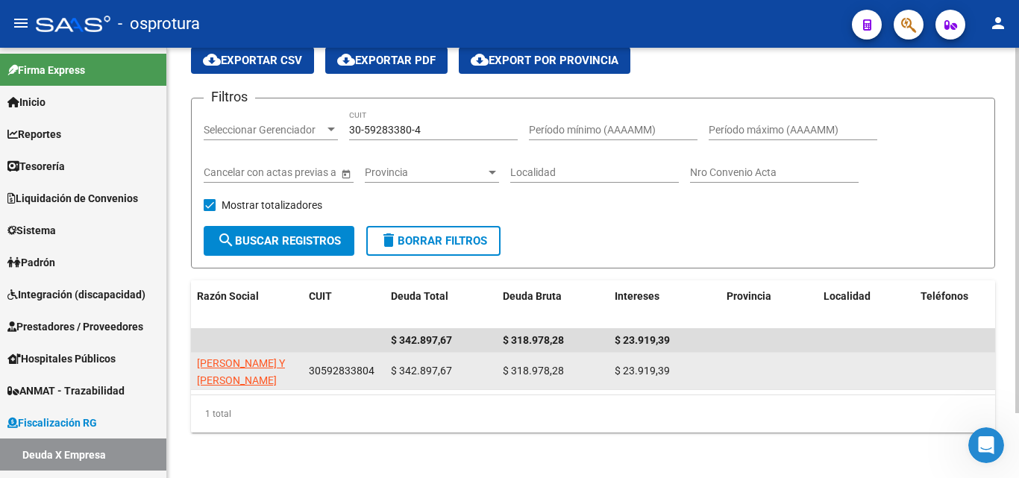
drag, startPoint x: 503, startPoint y: 371, endPoint x: 562, endPoint y: 371, distance: 58.9
click at [562, 371] on span "$ 318.978,28" at bounding box center [533, 371] width 61 height 12
copy span "$ 318.978,28"
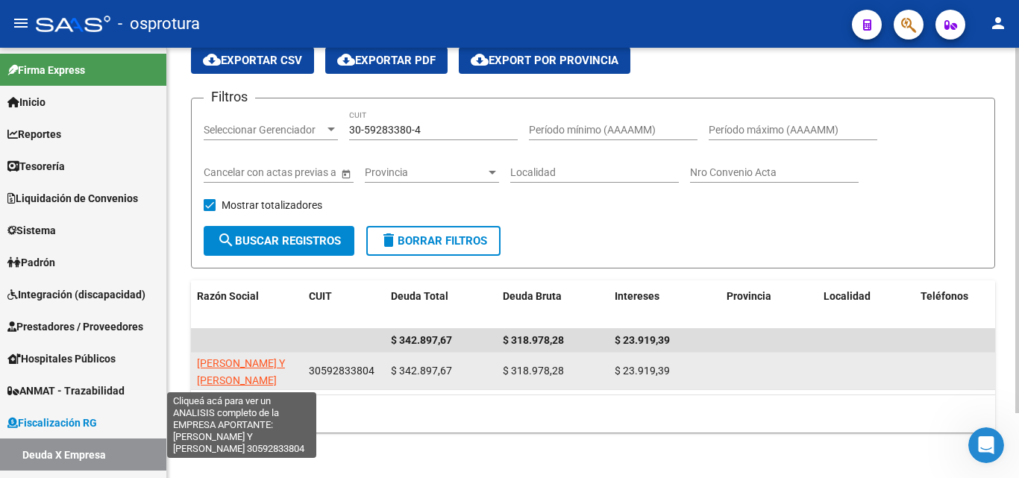
click at [251, 362] on span "[PERSON_NAME] Y [PERSON_NAME]" at bounding box center [241, 371] width 88 height 29
copy span "$ 318.978,28"
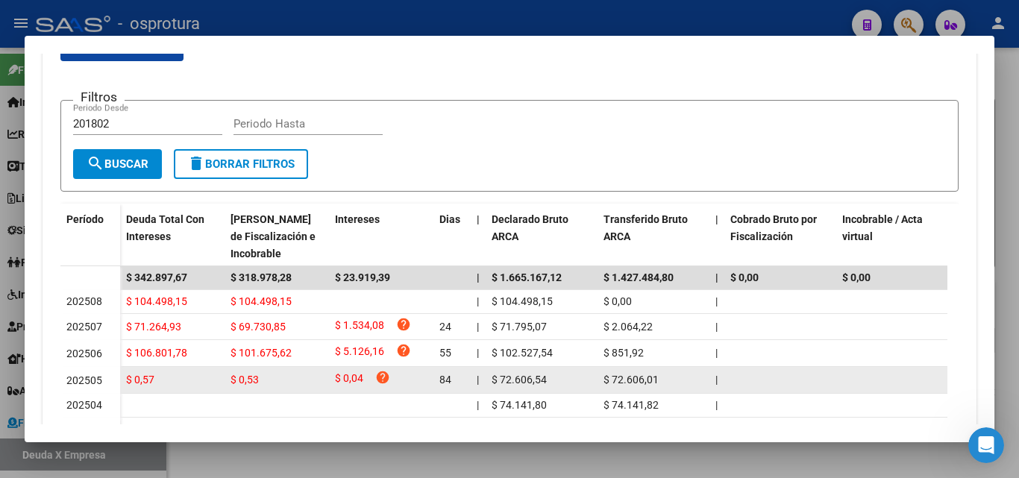
scroll to position [479, 0]
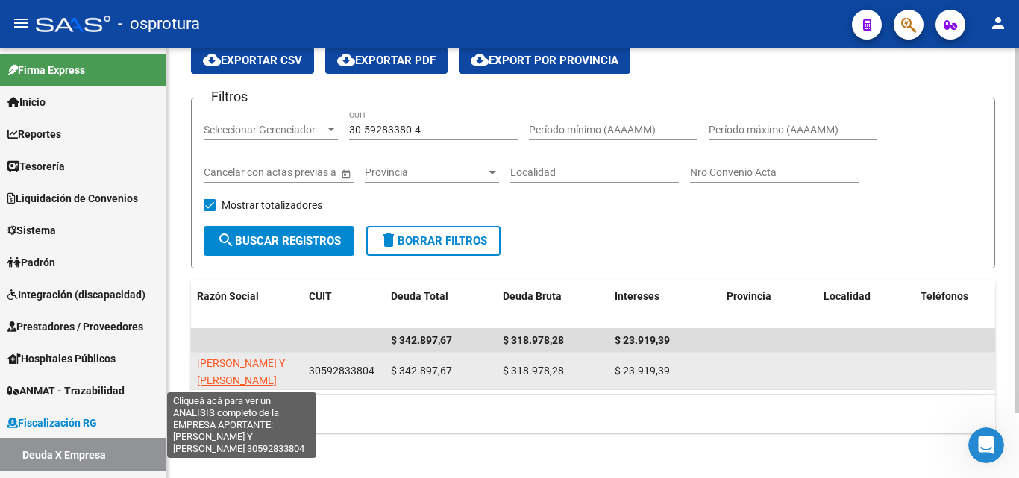
click at [275, 363] on span "[PERSON_NAME] Y [PERSON_NAME]" at bounding box center [241, 371] width 88 height 29
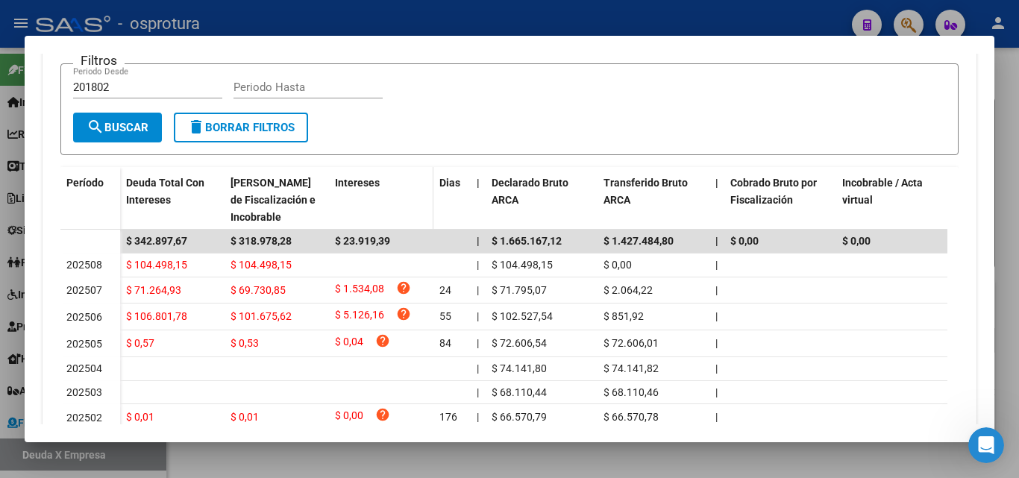
scroll to position [373, 0]
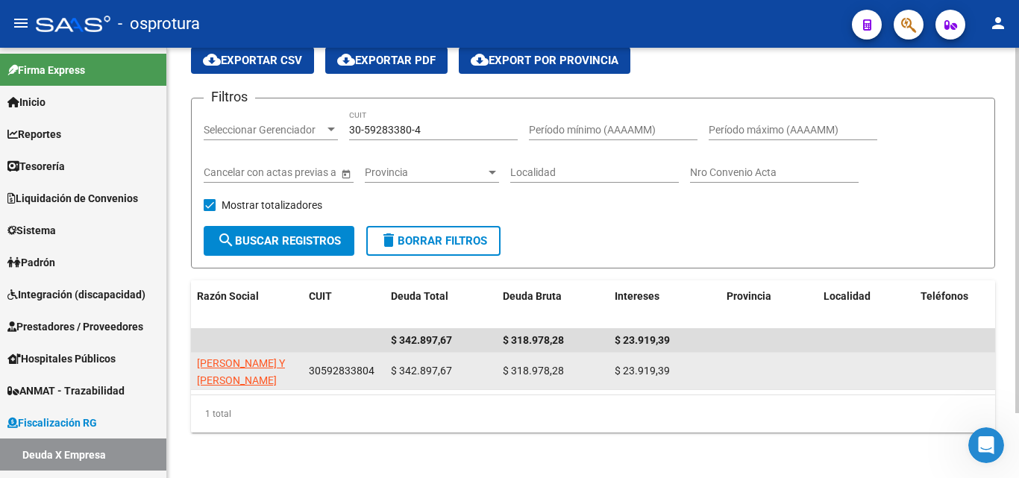
drag, startPoint x: 499, startPoint y: 371, endPoint x: 571, endPoint y: 371, distance: 72.4
click at [571, 371] on datatable-body-cell "$ 318.978,28" at bounding box center [553, 371] width 112 height 37
copy span "$ 318.978,28"
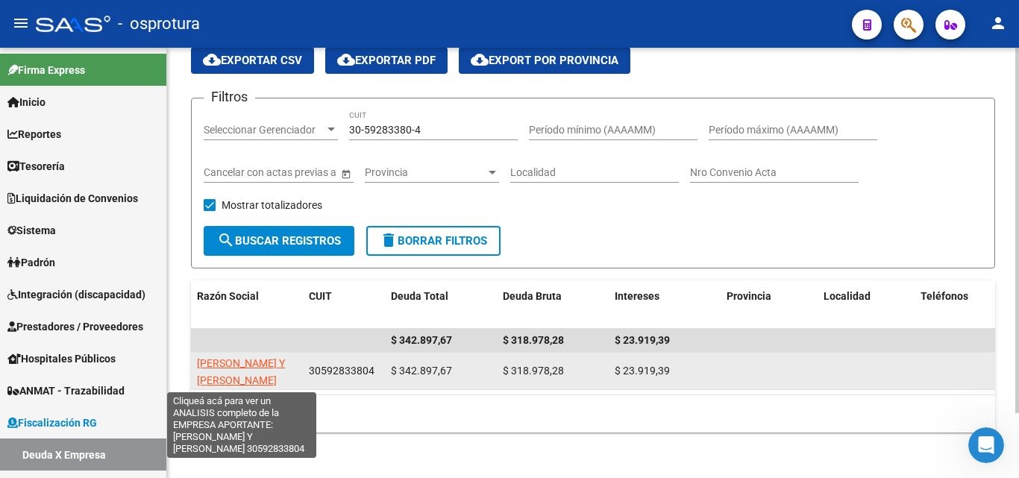
click at [259, 363] on span "[PERSON_NAME] Y [PERSON_NAME]" at bounding box center [241, 371] width 88 height 29
copy span "$ 318.978,28"
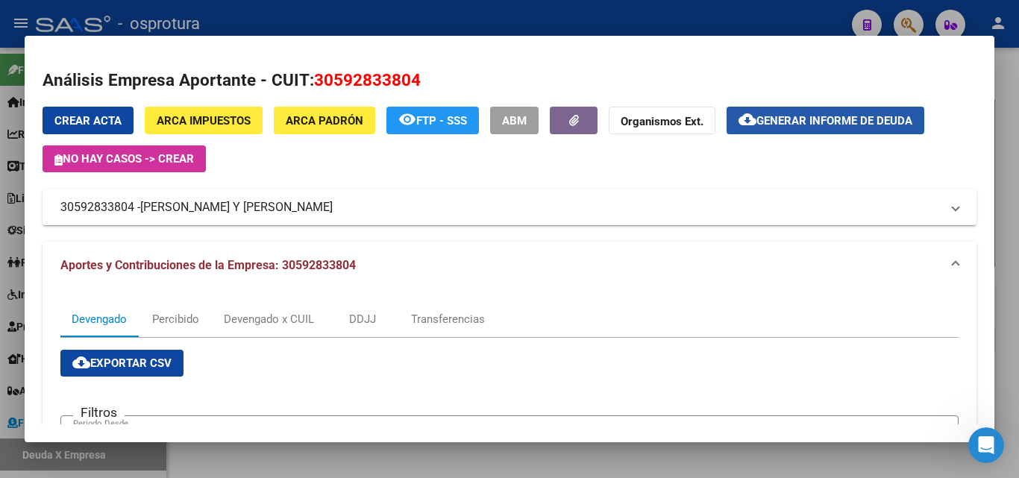
click at [828, 119] on span "Generar informe de deuda" at bounding box center [835, 120] width 156 height 13
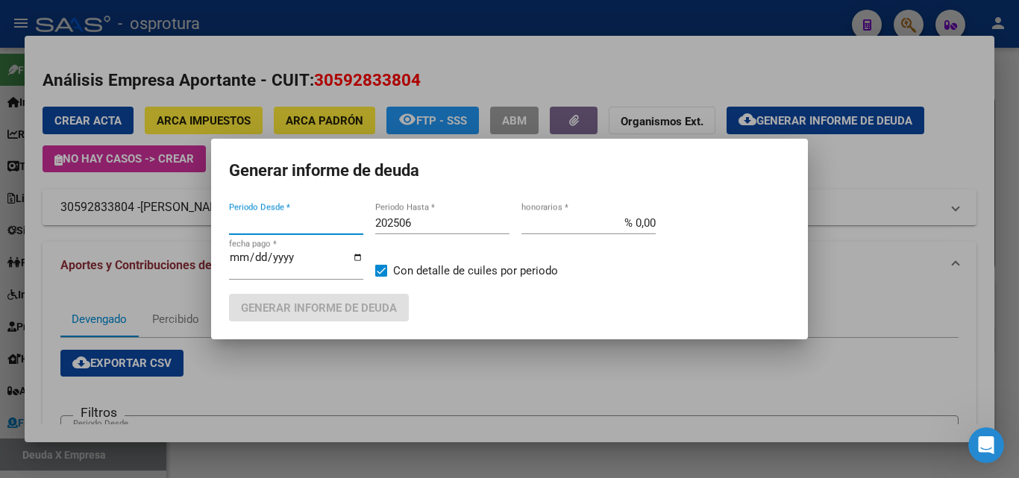
type input "201802"
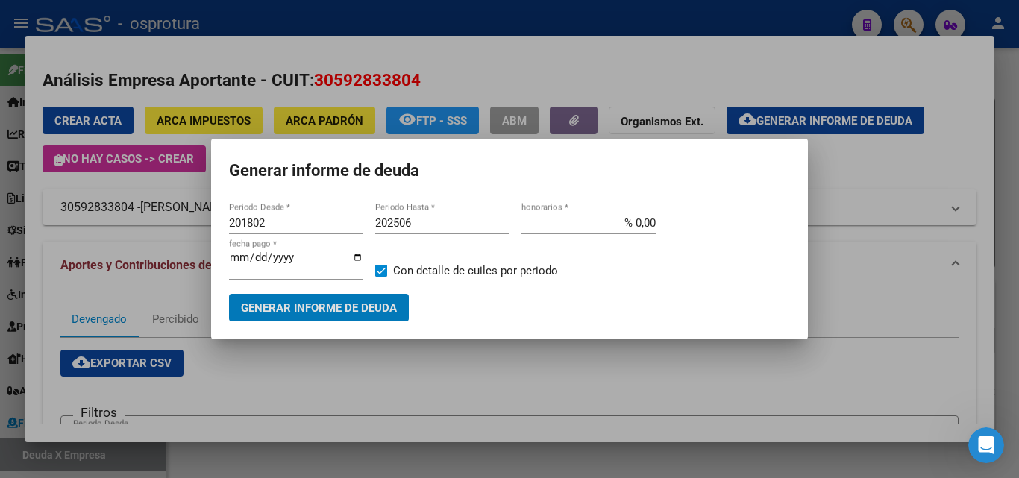
click at [425, 228] on input "202506" at bounding box center [442, 222] width 134 height 13
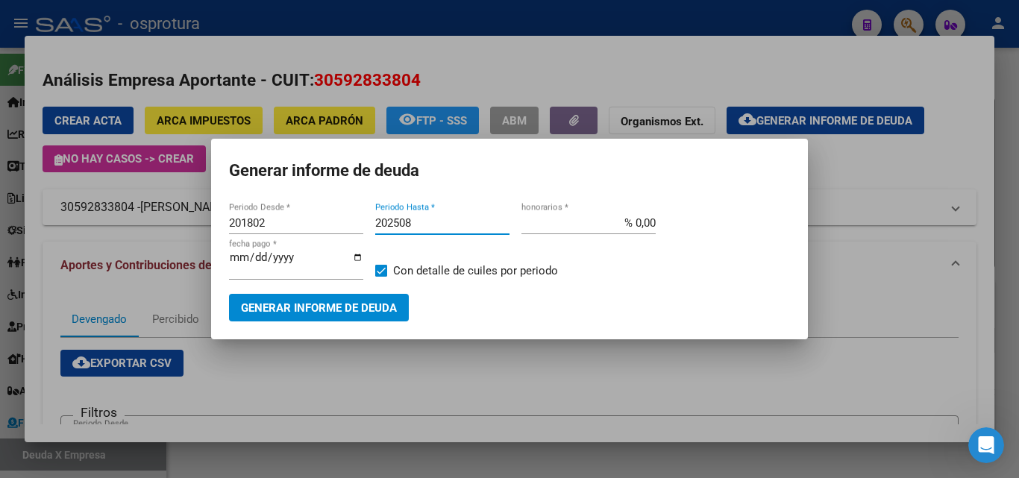
drag, startPoint x: 421, startPoint y: 222, endPoint x: 363, endPoint y: 218, distance: 58.3
click at [363, 218] on div "201802 Periodo Desde * 202508 Periodo Hasta * % 0,00 honorarios * [DATE] fecha …" at bounding box center [509, 253] width 561 height 82
type input "202508"
drag, startPoint x: 301, startPoint y: 224, endPoint x: 190, endPoint y: 224, distance: 110.4
click at [190, 224] on div "Análisis Empresa Aportante - CUIT: 30592833804 Crear Acta ARCA Impuestos ARCA […" at bounding box center [509, 239] width 1019 height 478
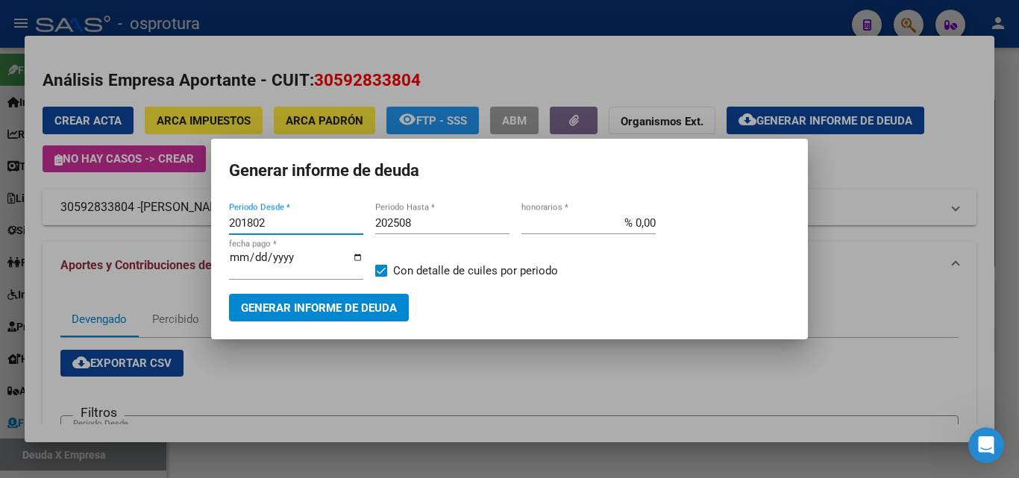
paste input "2508"
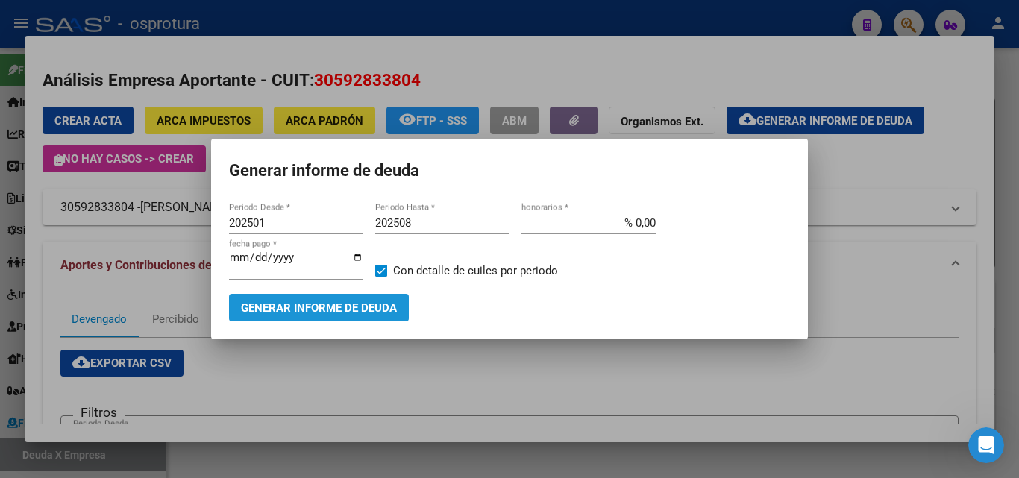
click at [284, 307] on span "Generar informe de deuda" at bounding box center [319, 307] width 156 height 13
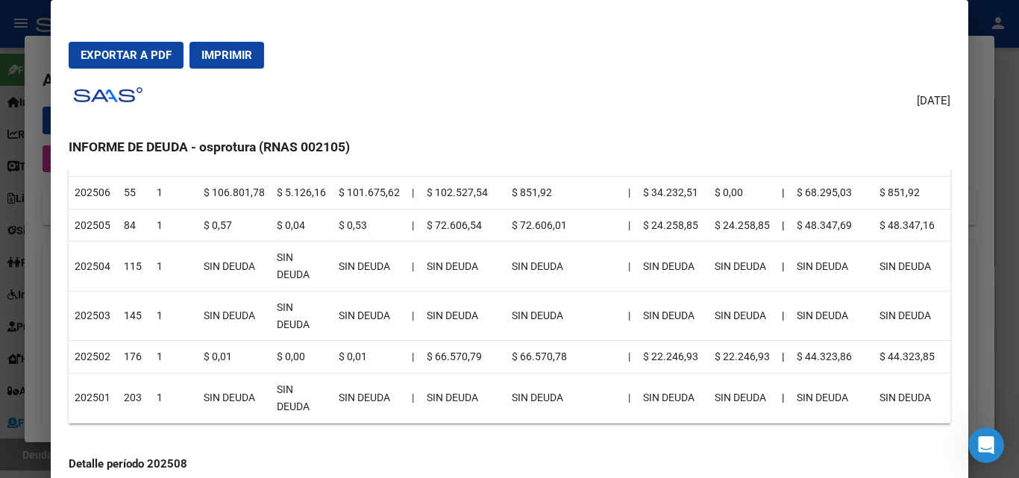
scroll to position [0, 0]
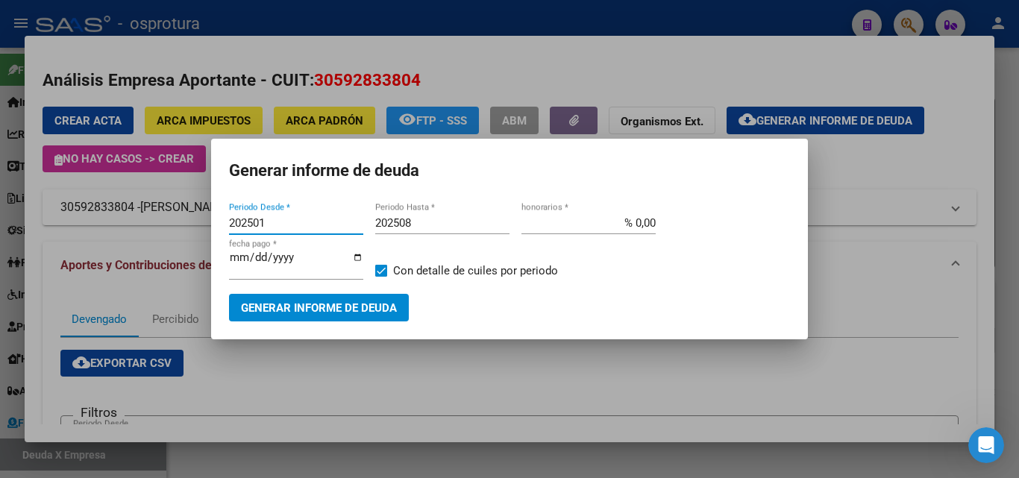
drag, startPoint x: 287, startPoint y: 227, endPoint x: 167, endPoint y: 228, distance: 120.1
click at [167, 228] on div "Análisis Empresa Aportante - CUIT: 30592833804 Crear Acta ARCA Impuestos ARCA […" at bounding box center [509, 239] width 1019 height 478
type input "201801"
click at [295, 315] on span "Generar informe de deuda" at bounding box center [319, 307] width 156 height 13
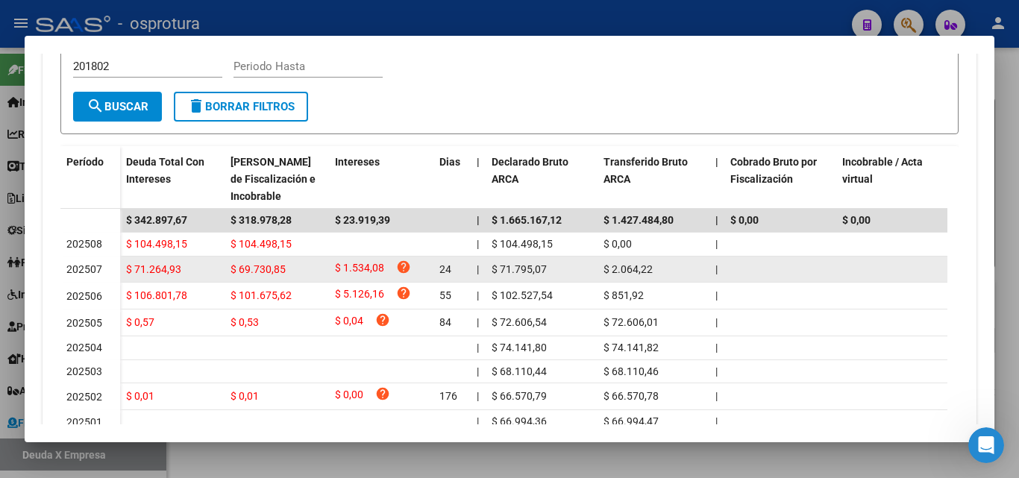
scroll to position [448, 0]
